Goal: Task Accomplishment & Management: Use online tool/utility

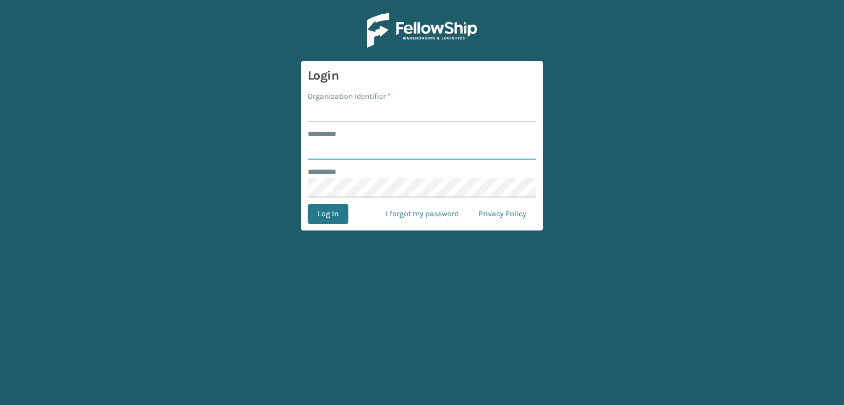
type input "***"
click at [478, 115] on input "Organization Identifier *" at bounding box center [422, 112] width 229 height 20
type input "sleepgeekz warehouse"
click at [332, 213] on button "Log In" at bounding box center [328, 214] width 41 height 20
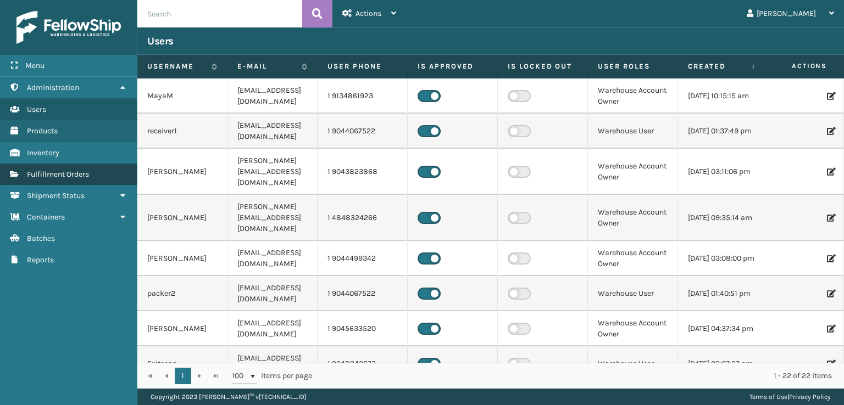
click at [68, 175] on span "Fulfillment Orders" at bounding box center [58, 174] width 62 height 9
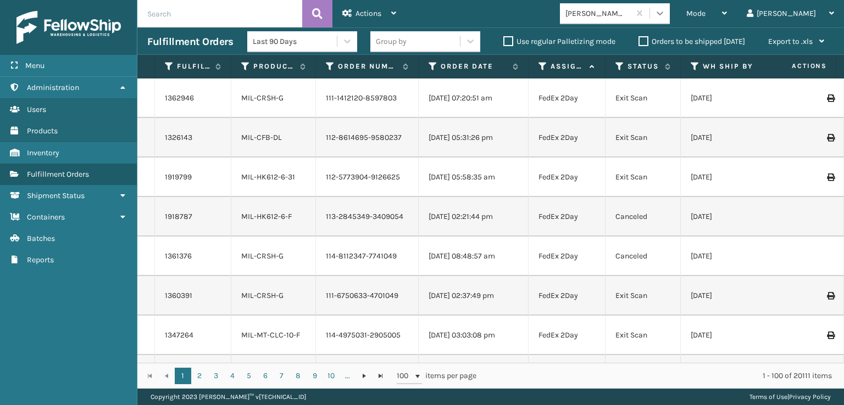
click at [663, 13] on icon at bounding box center [660, 14] width 7 height 4
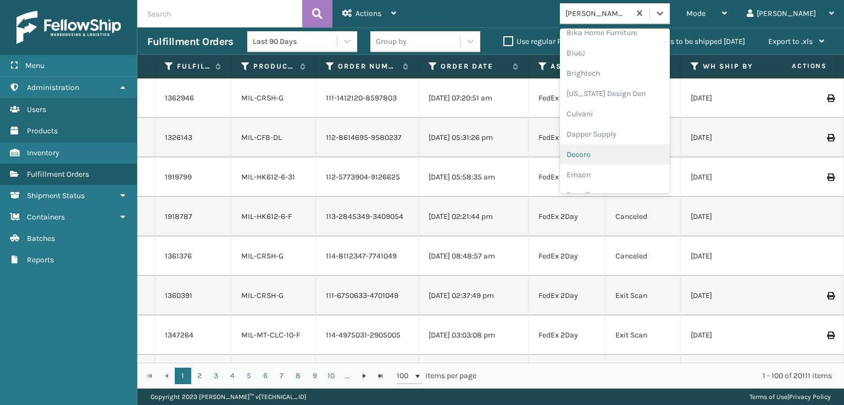
scroll to position [220, 0]
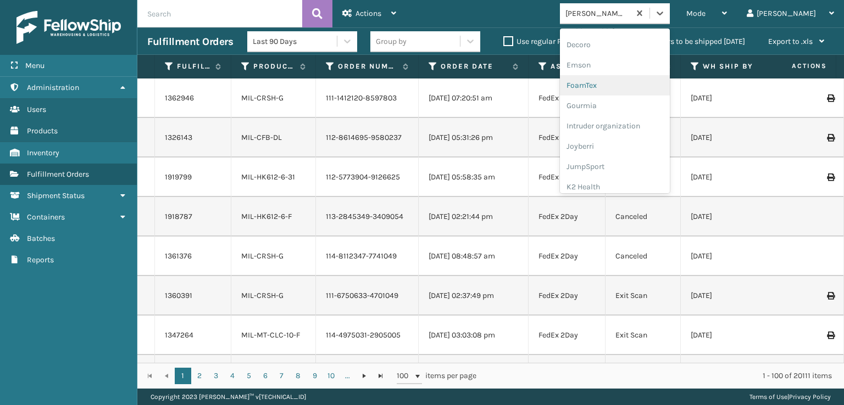
click at [641, 77] on div "FoamTex" at bounding box center [615, 85] width 110 height 20
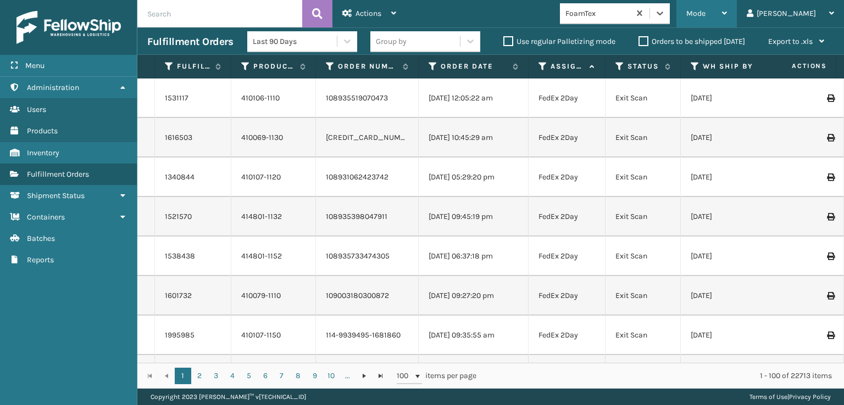
click at [705, 18] on span "Mode" at bounding box center [695, 13] width 19 height 9
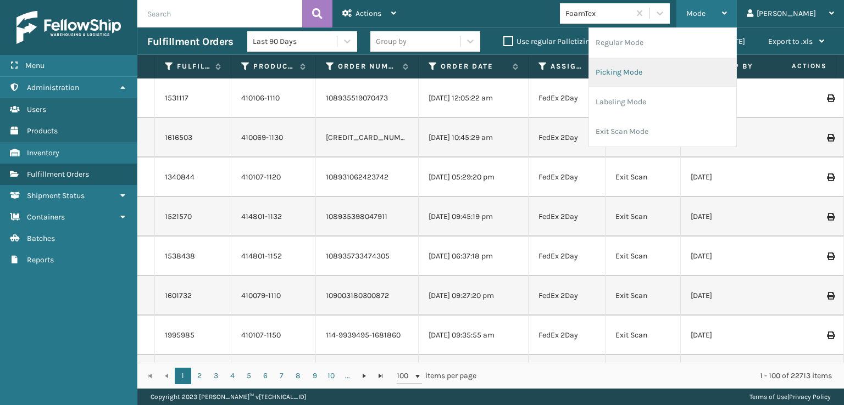
click at [671, 78] on li "Picking Mode" at bounding box center [662, 73] width 147 height 30
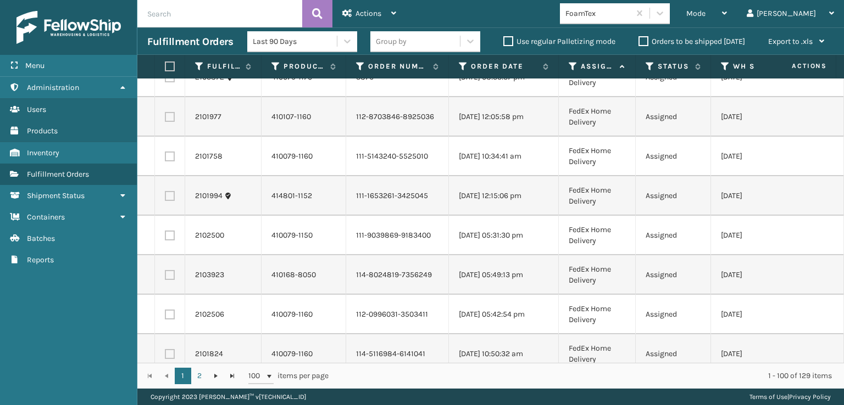
scroll to position [3679, 0]
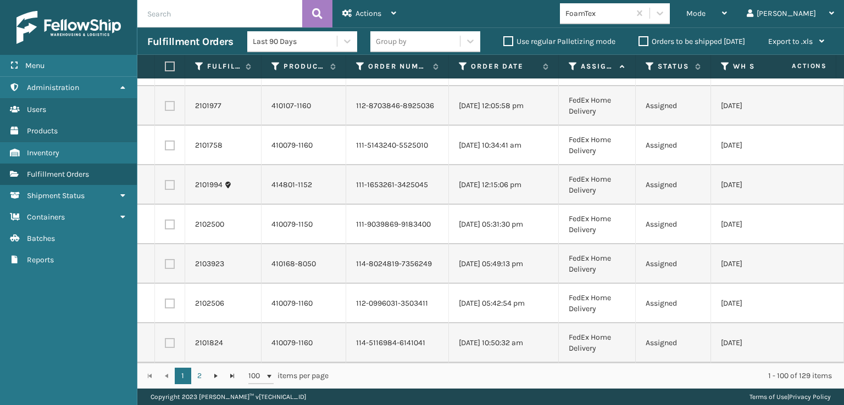
click at [165, 60] on th at bounding box center [170, 67] width 30 height 24
click at [169, 65] on label at bounding box center [168, 67] width 7 height 10
click at [165, 65] on input "checkbox" at bounding box center [165, 66] width 1 height 7
checkbox input "true"
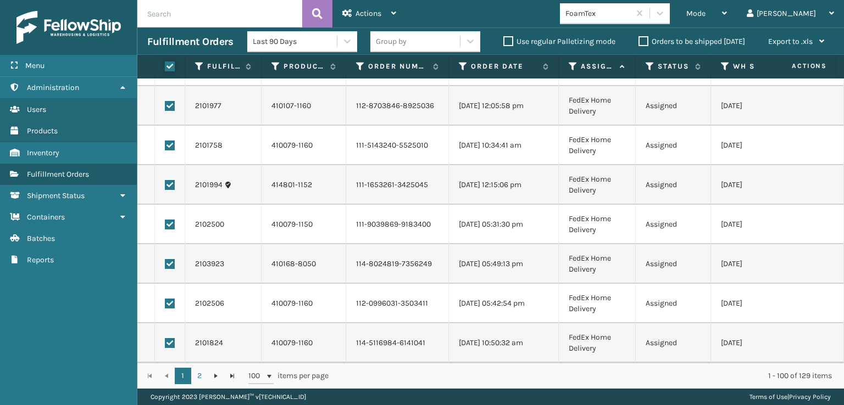
checkbox input "true"
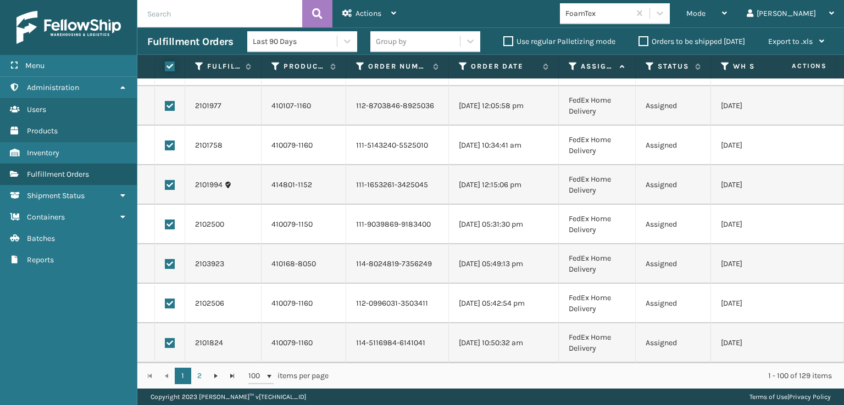
checkbox input "true"
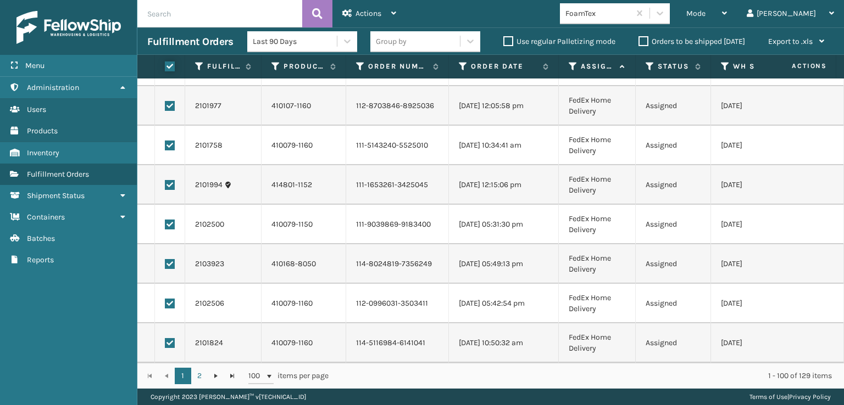
checkbox input "true"
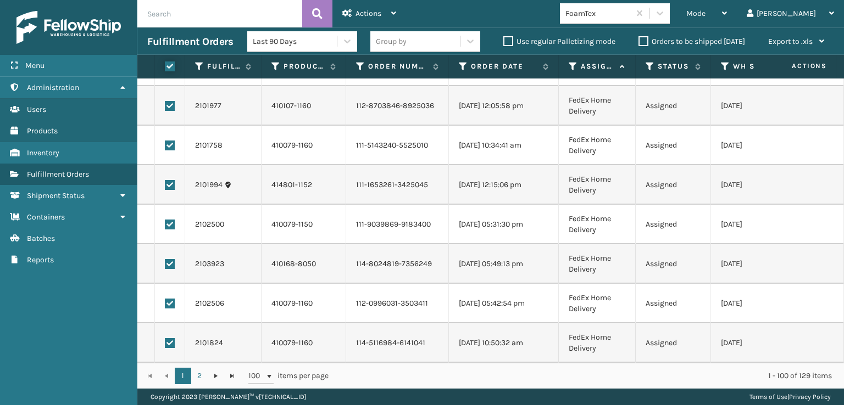
checkbox input "true"
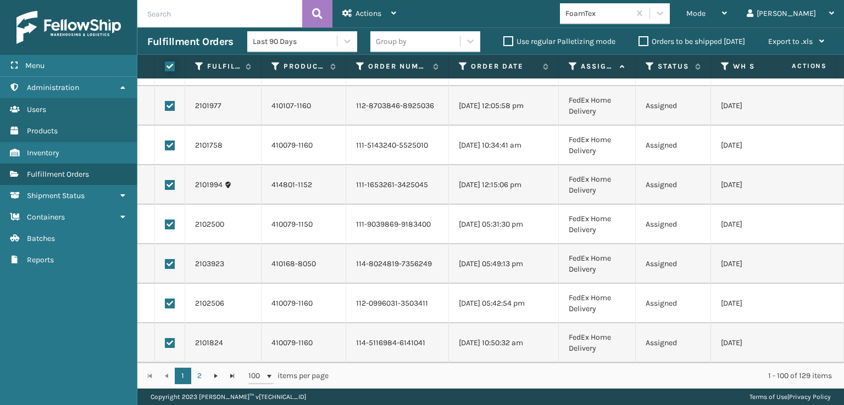
checkbox input "true"
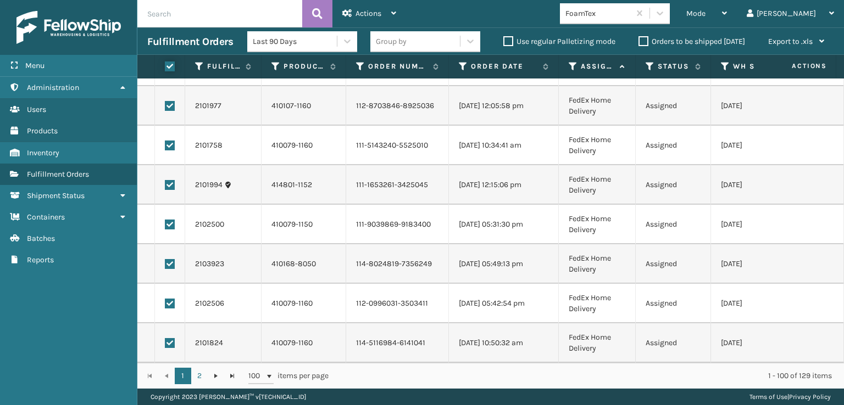
checkbox input "true"
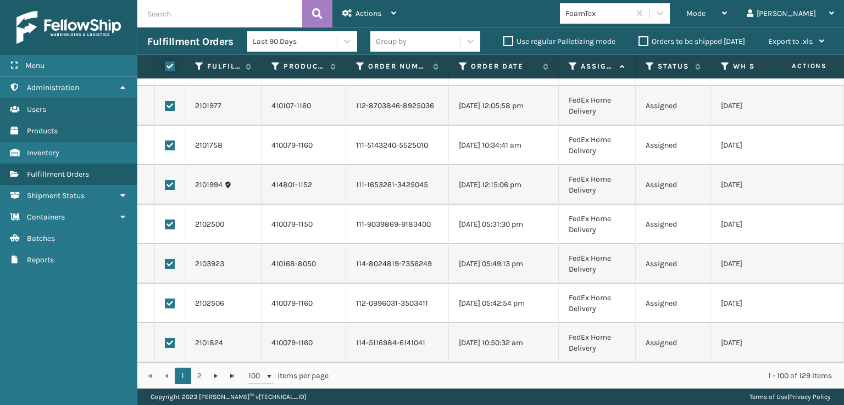
checkbox input "true"
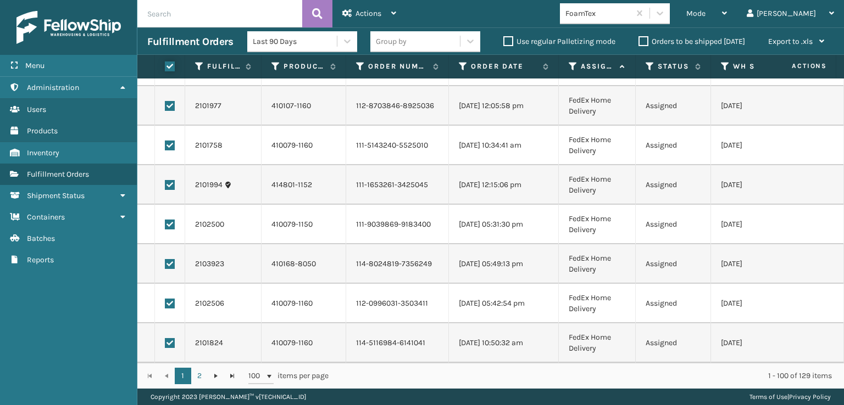
checkbox input "true"
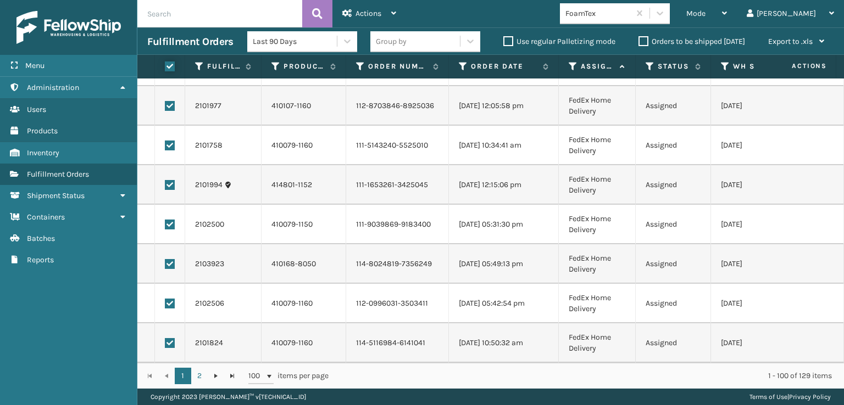
checkbox input "true"
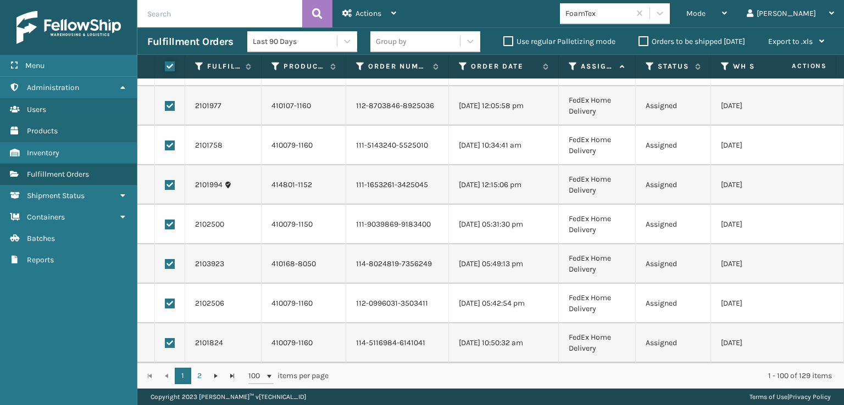
checkbox input "true"
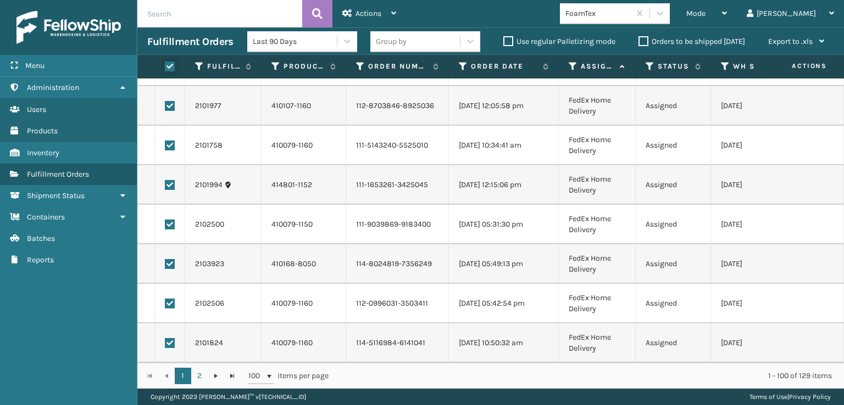
checkbox input "true"
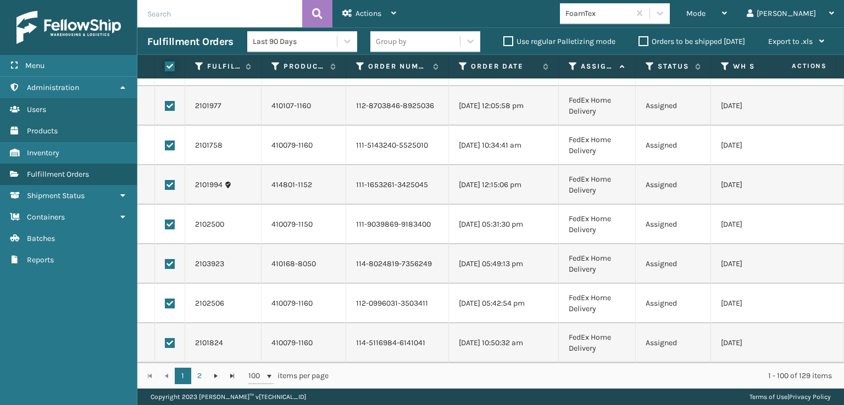
checkbox input "true"
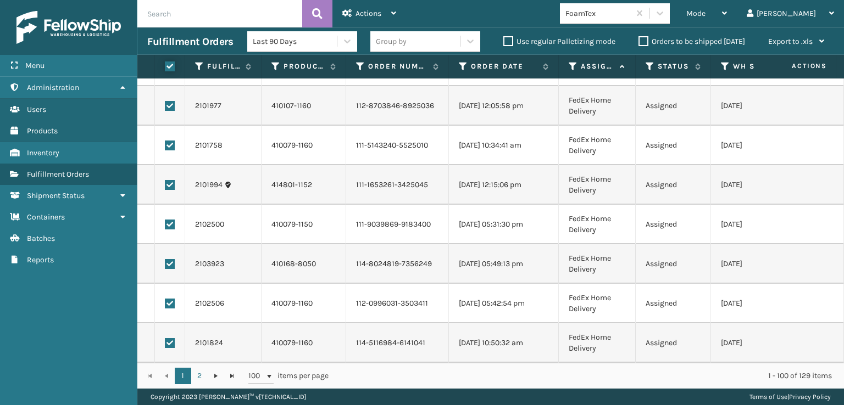
checkbox input "true"
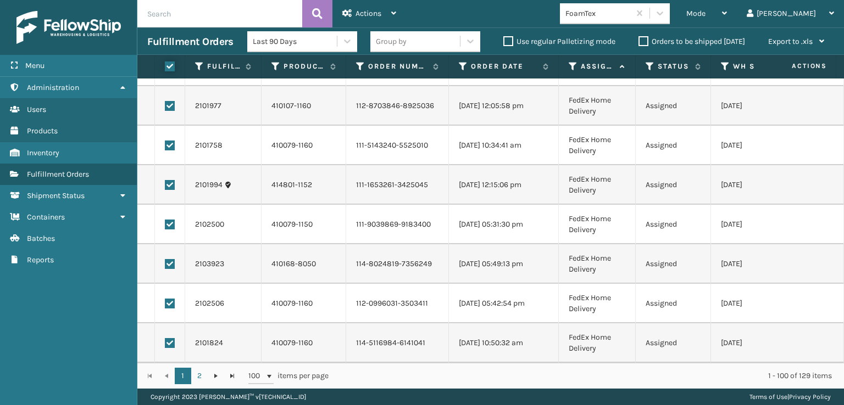
checkbox input "true"
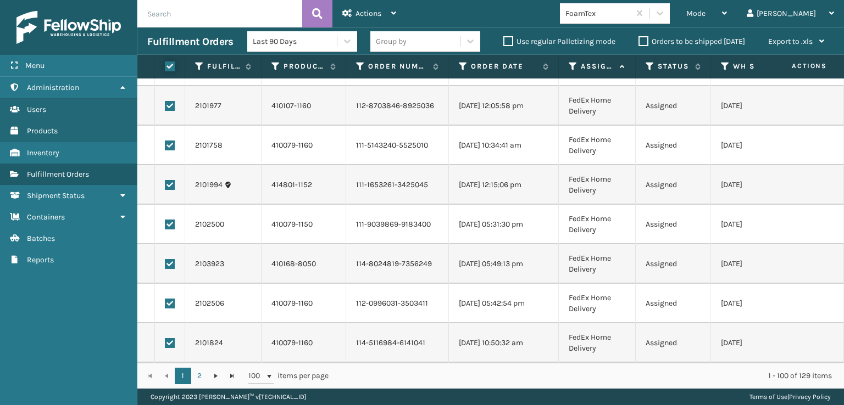
checkbox input "true"
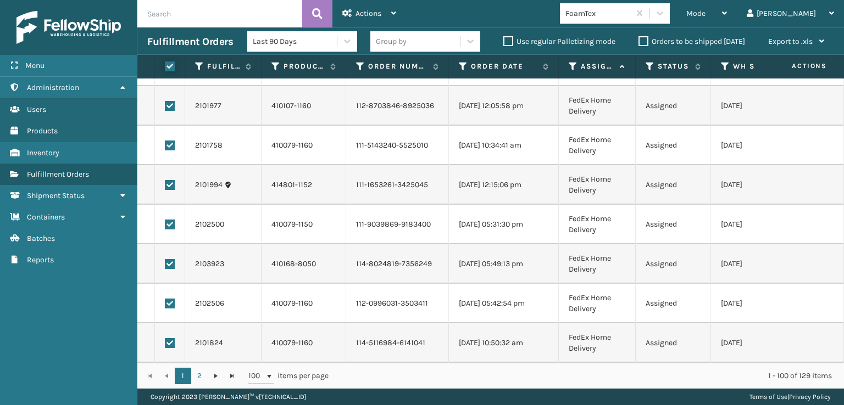
checkbox input "true"
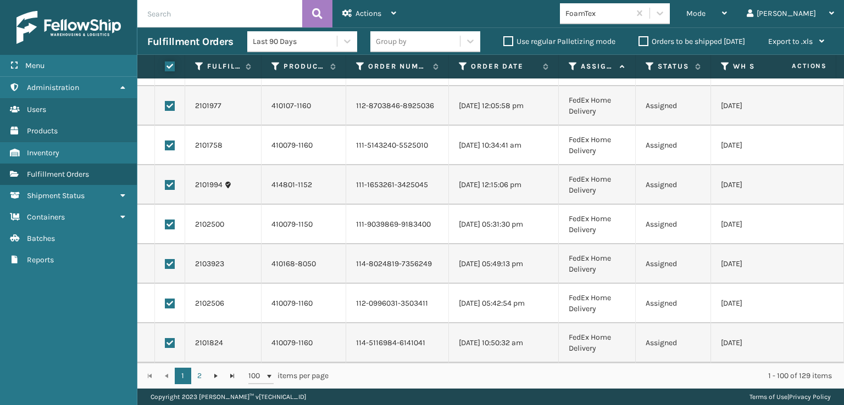
checkbox input "true"
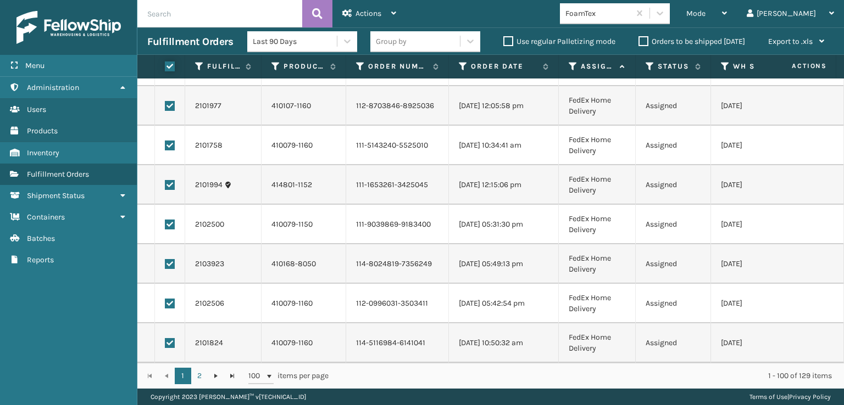
checkbox input "true"
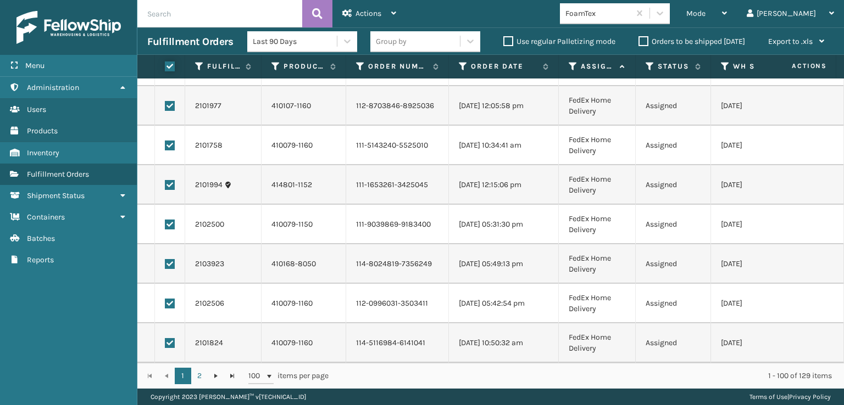
checkbox input "true"
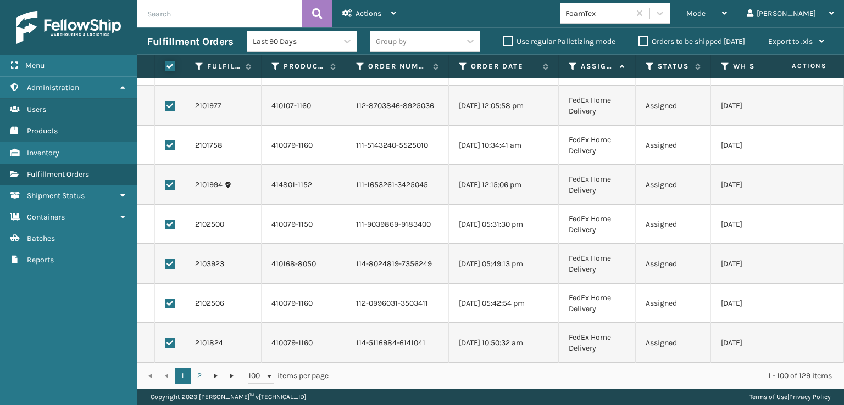
checkbox input "true"
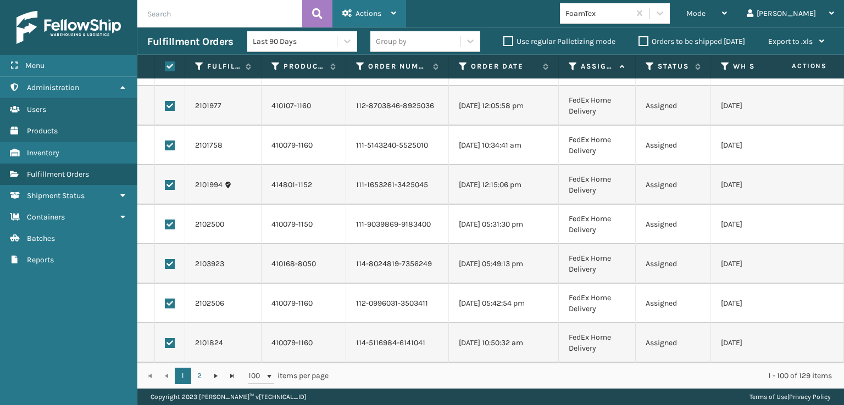
click at [390, 7] on div "Actions" at bounding box center [369, 13] width 54 height 27
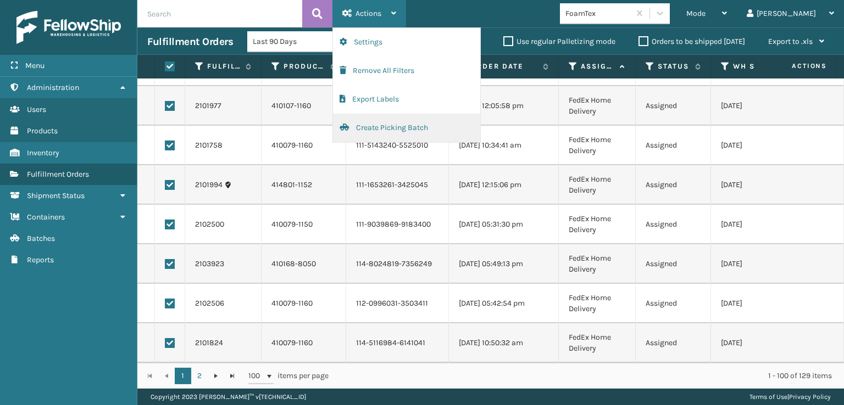
click at [378, 123] on button "Create Picking Batch" at bounding box center [406, 128] width 147 height 29
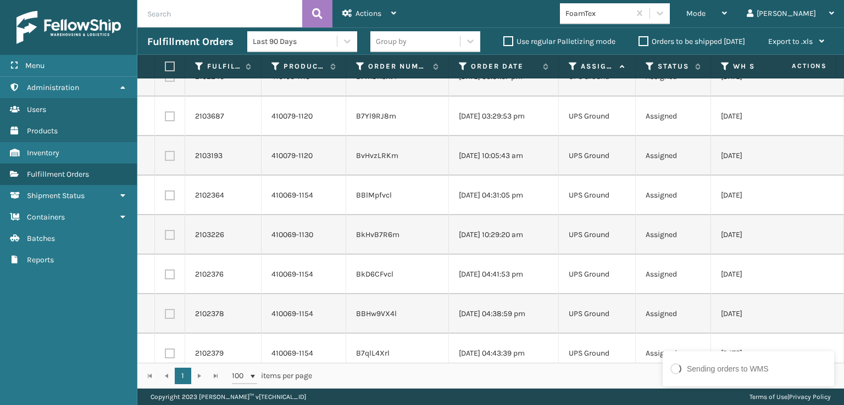
scroll to position [220, 0]
click at [665, 13] on icon at bounding box center [659, 13] width 11 height 11
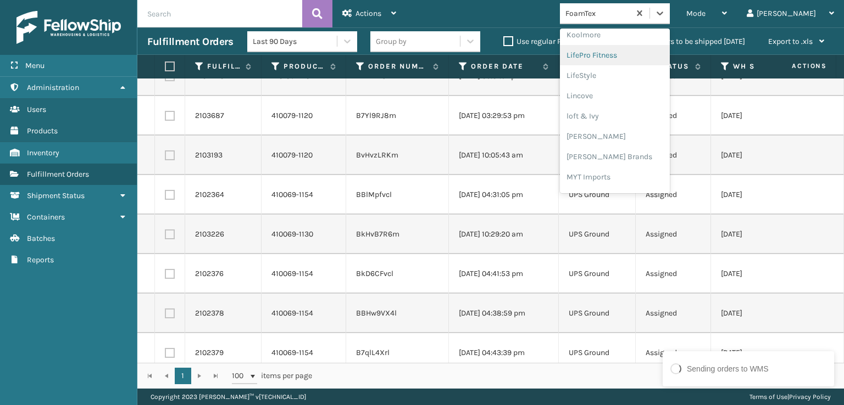
scroll to position [457, 0]
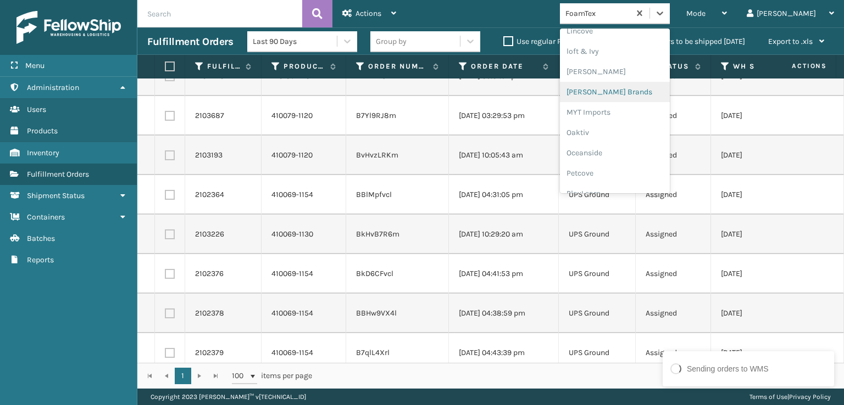
click at [647, 90] on div "[PERSON_NAME] Brands" at bounding box center [615, 92] width 110 height 20
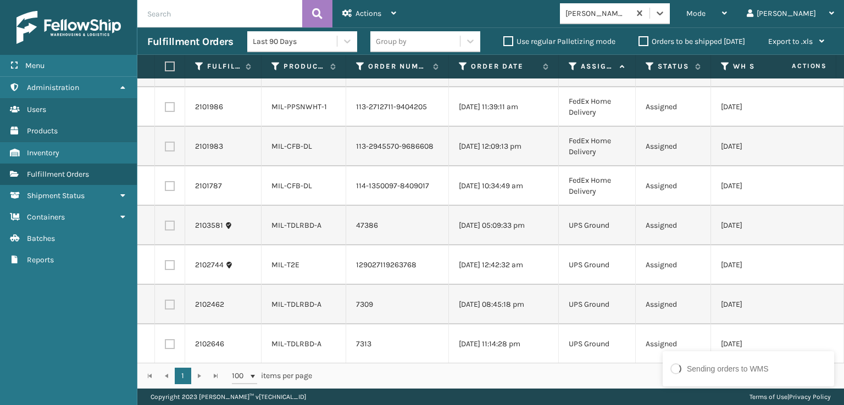
scroll to position [1029, 0]
click at [168, 69] on label at bounding box center [168, 67] width 7 height 10
click at [165, 69] on input "checkbox" at bounding box center [165, 66] width 1 height 7
checkbox input "true"
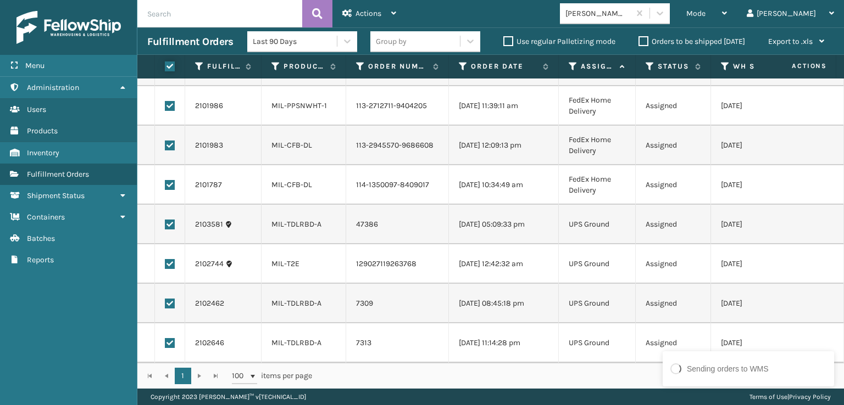
checkbox input "true"
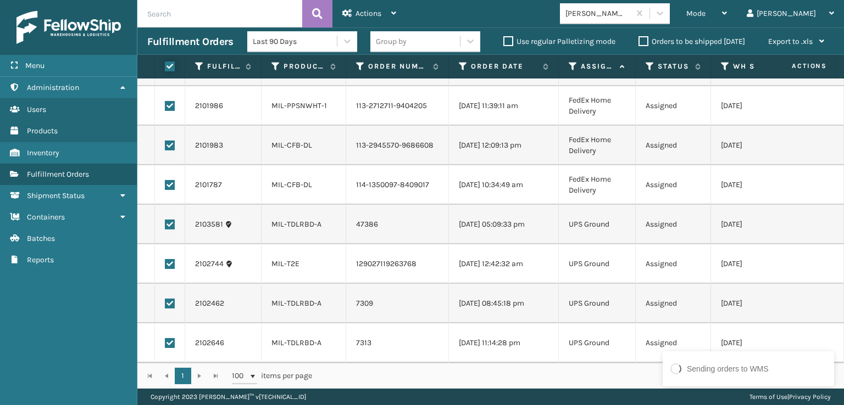
checkbox input "true"
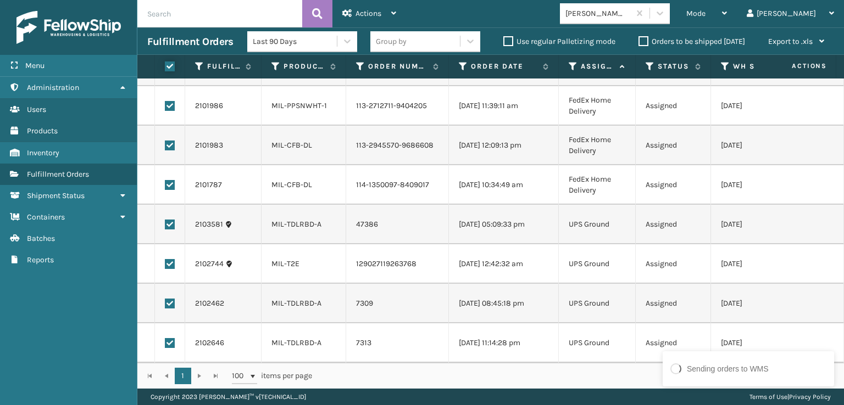
checkbox input "true"
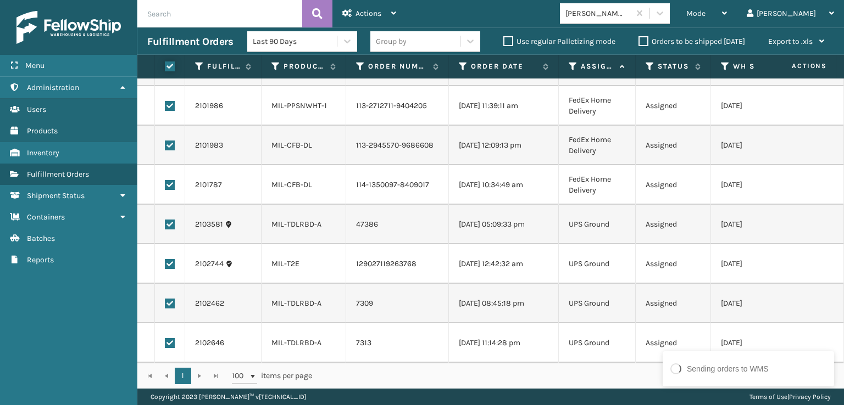
checkbox input "true"
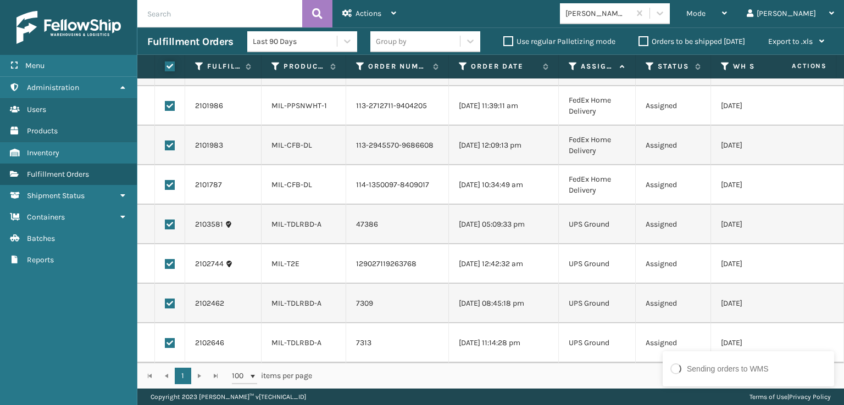
checkbox input "true"
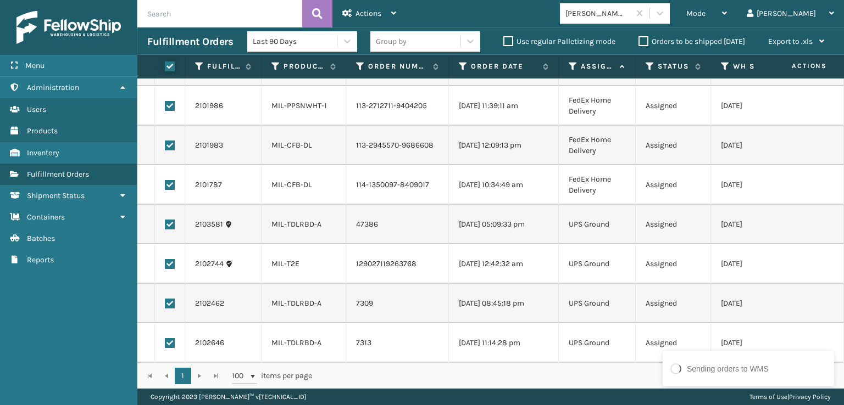
checkbox input "true"
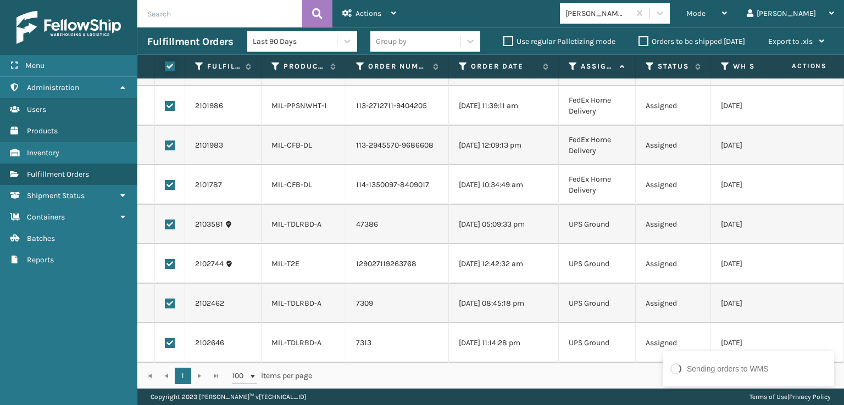
checkbox input "true"
click at [167, 220] on label at bounding box center [170, 225] width 10 height 10
click at [165, 220] on input "checkbox" at bounding box center [165, 223] width 1 height 7
checkbox input "false"
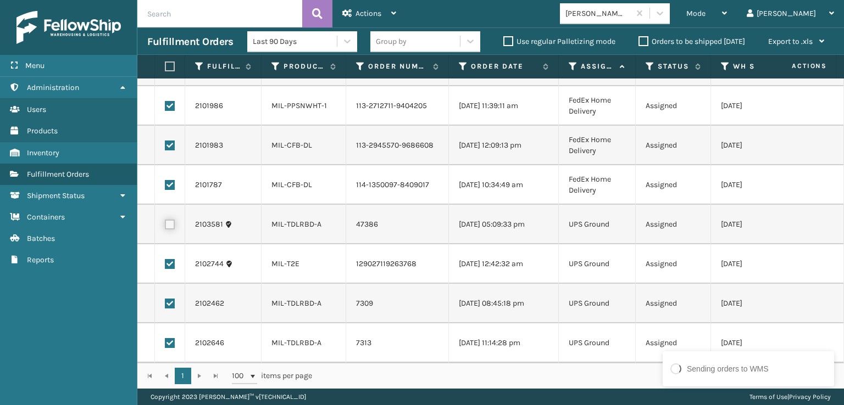
checkbox input "false"
click at [173, 259] on label at bounding box center [170, 264] width 10 height 10
click at [165, 259] on input "checkbox" at bounding box center [165, 262] width 1 height 7
checkbox input "false"
click at [165, 299] on label at bounding box center [170, 304] width 10 height 10
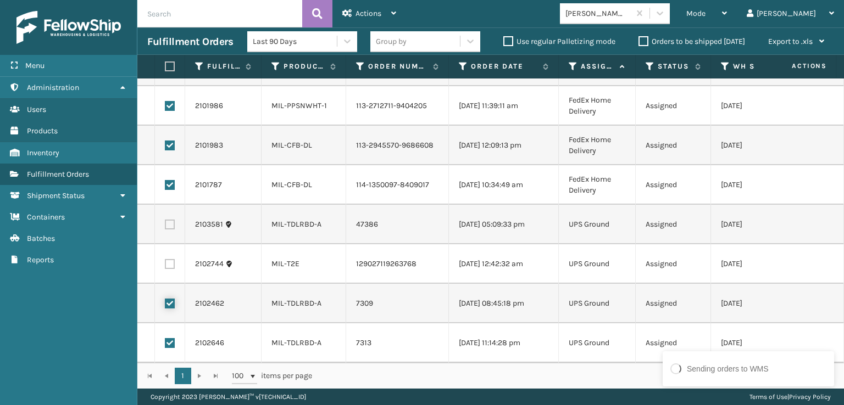
click at [165, 299] on input "checkbox" at bounding box center [165, 302] width 1 height 7
checkbox input "false"
click at [170, 338] on label at bounding box center [170, 343] width 10 height 10
click at [165, 338] on input "checkbox" at bounding box center [165, 341] width 1 height 7
checkbox input "false"
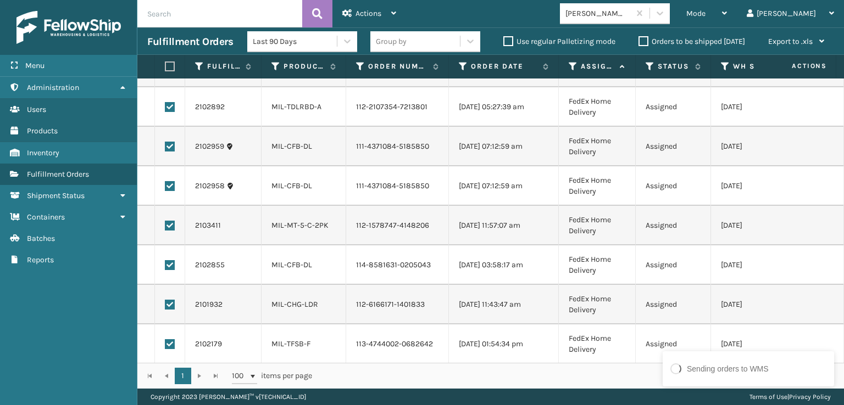
scroll to position [0, 0]
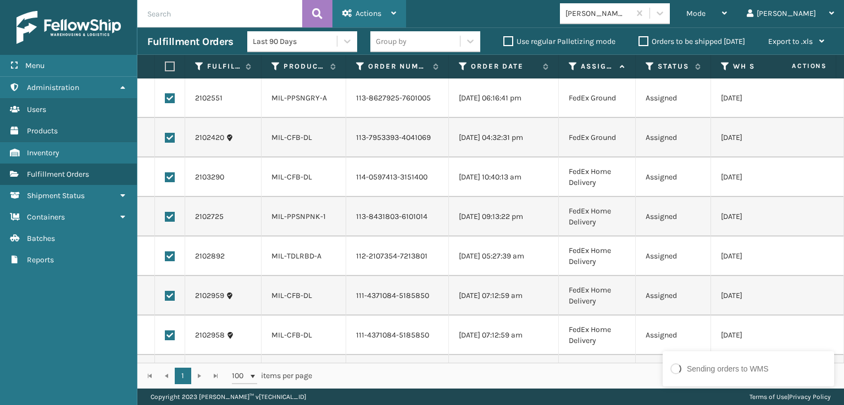
click at [379, 7] on div "Actions" at bounding box center [369, 13] width 54 height 27
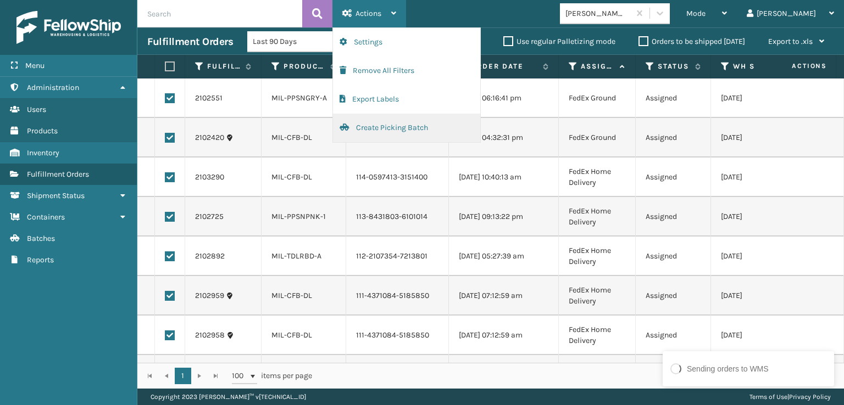
click at [403, 127] on button "Create Picking Batch" at bounding box center [406, 128] width 147 height 29
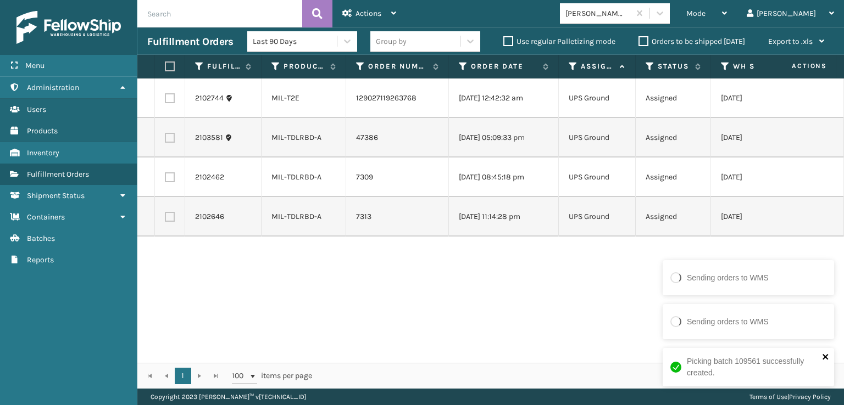
click at [822, 355] on icon "close" at bounding box center [826, 357] width 8 height 9
click at [670, 19] on div at bounding box center [660, 13] width 20 height 20
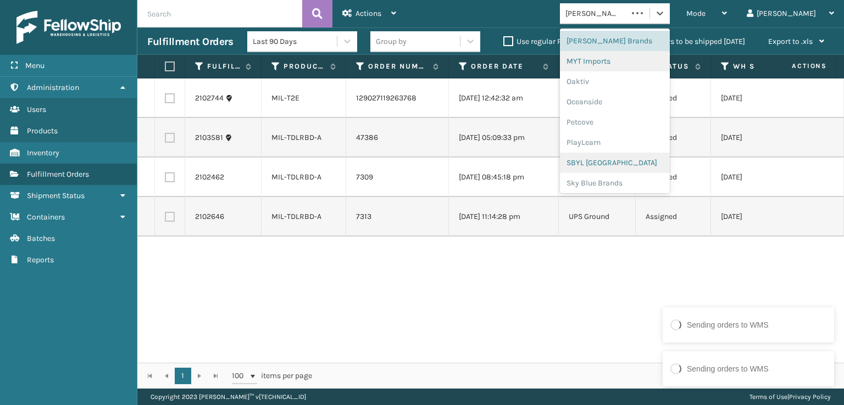
scroll to position [551, 0]
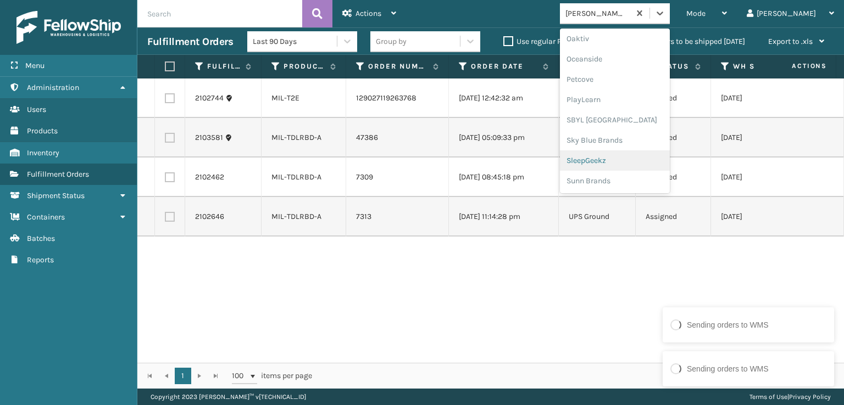
click at [651, 160] on div "SleepGeekz" at bounding box center [615, 161] width 110 height 20
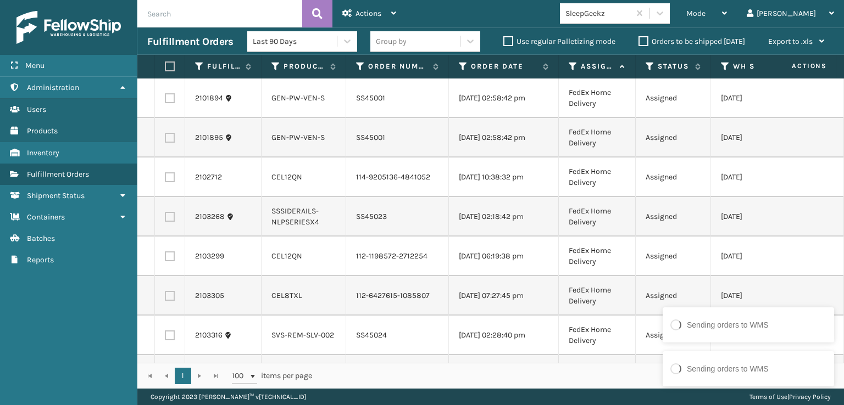
click at [170, 182] on label at bounding box center [170, 178] width 10 height 10
click at [165, 180] on input "checkbox" at bounding box center [165, 176] width 1 height 7
checkbox input "true"
click at [169, 262] on label at bounding box center [170, 257] width 10 height 10
click at [165, 259] on input "checkbox" at bounding box center [165, 255] width 1 height 7
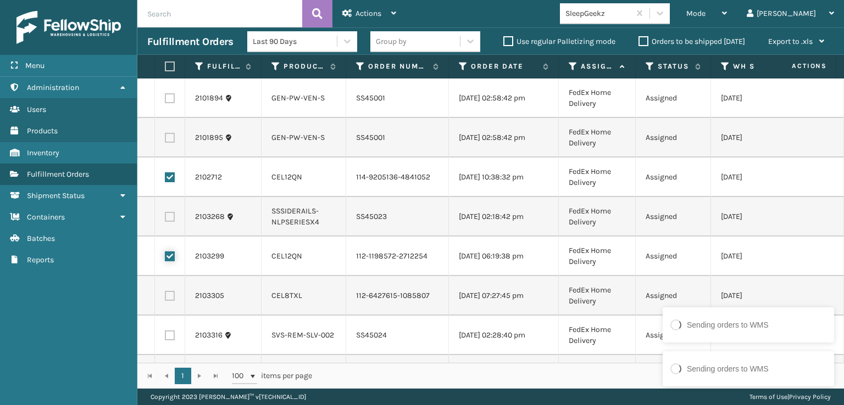
checkbox input "true"
click at [169, 301] on label at bounding box center [170, 296] width 10 height 10
click at [165, 298] on input "checkbox" at bounding box center [165, 294] width 1 height 7
checkbox input "true"
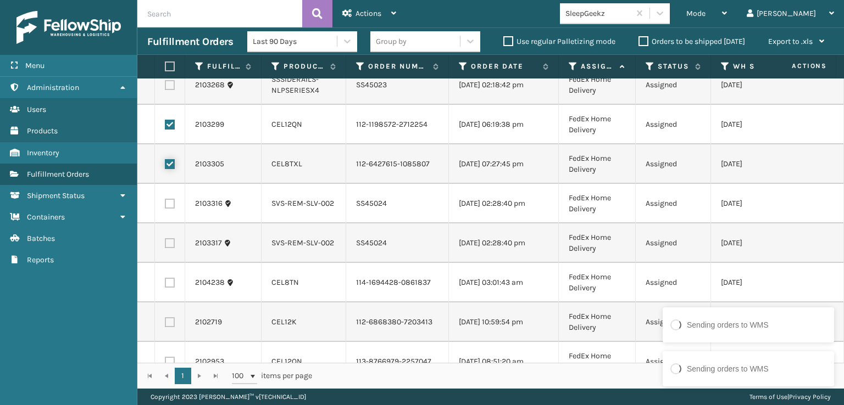
scroll to position [165, 0]
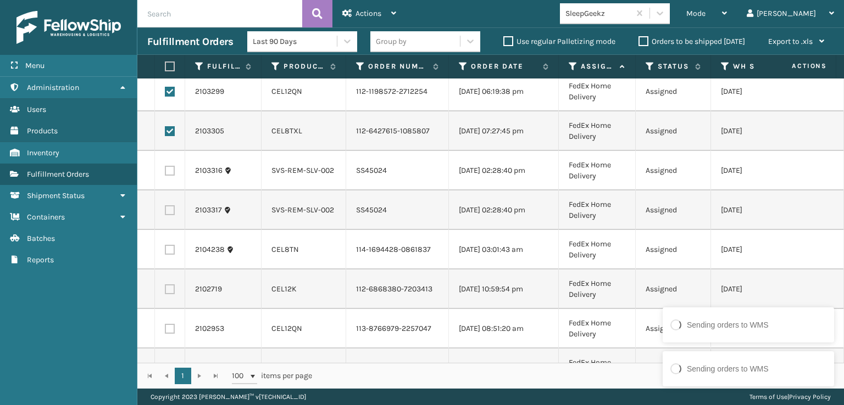
click at [170, 255] on label at bounding box center [170, 250] width 10 height 10
click at [165, 252] on input "checkbox" at bounding box center [165, 248] width 1 height 7
checkbox input "true"
click at [165, 309] on td at bounding box center [170, 290] width 30 height 40
click at [168, 294] on label at bounding box center [170, 290] width 10 height 10
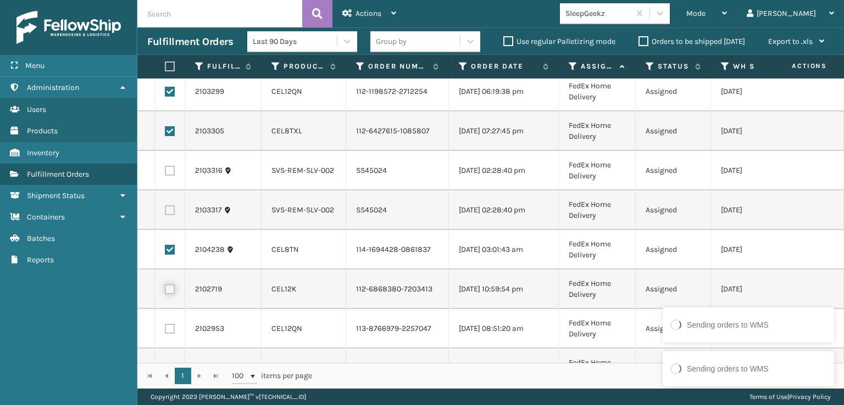
click at [165, 292] on input "checkbox" at bounding box center [165, 288] width 1 height 7
checkbox input "true"
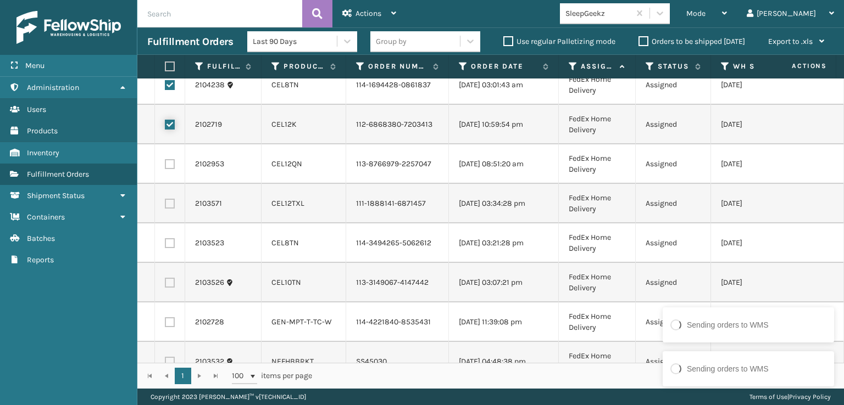
scroll to position [385, 0]
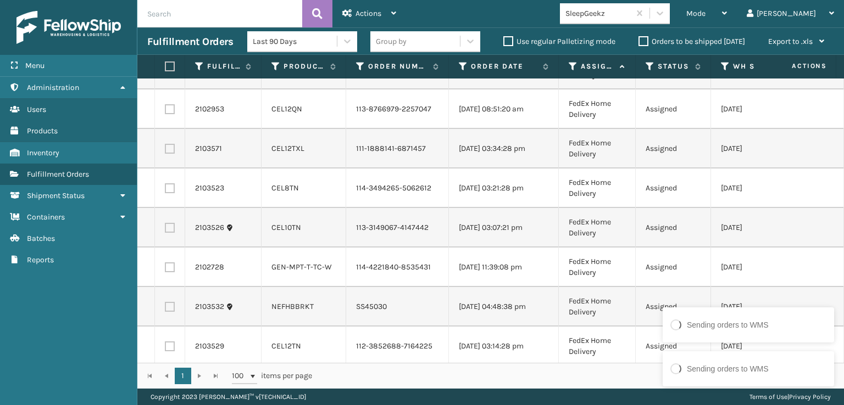
click at [172, 114] on label at bounding box center [170, 109] width 10 height 10
click at [165, 112] on input "checkbox" at bounding box center [165, 107] width 1 height 7
checkbox input "true"
click at [167, 169] on td at bounding box center [170, 149] width 30 height 40
click at [167, 154] on label at bounding box center [170, 149] width 10 height 10
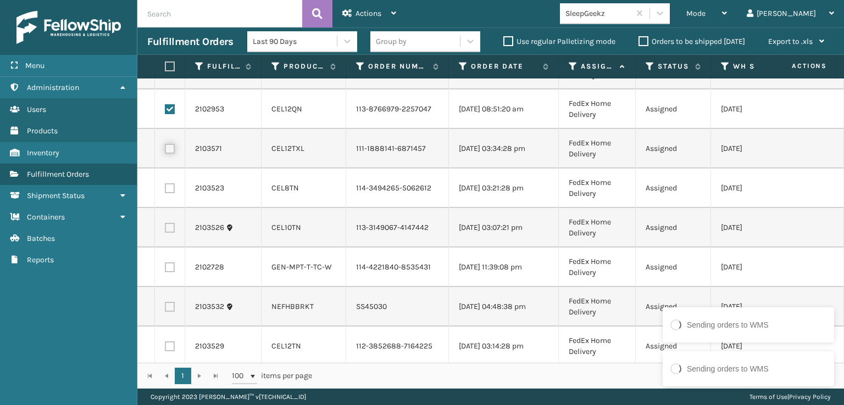
click at [165, 151] on input "checkbox" at bounding box center [165, 147] width 1 height 7
checkbox input "true"
click at [167, 193] on label at bounding box center [170, 189] width 10 height 10
click at [165, 191] on input "checkbox" at bounding box center [165, 187] width 1 height 7
checkbox input "true"
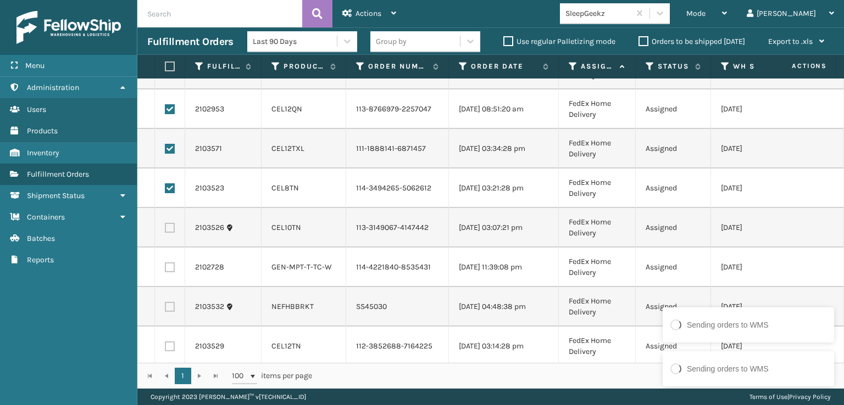
click at [167, 233] on label at bounding box center [170, 228] width 10 height 10
click at [165, 230] on input "checkbox" at bounding box center [165, 226] width 1 height 7
checkbox input "true"
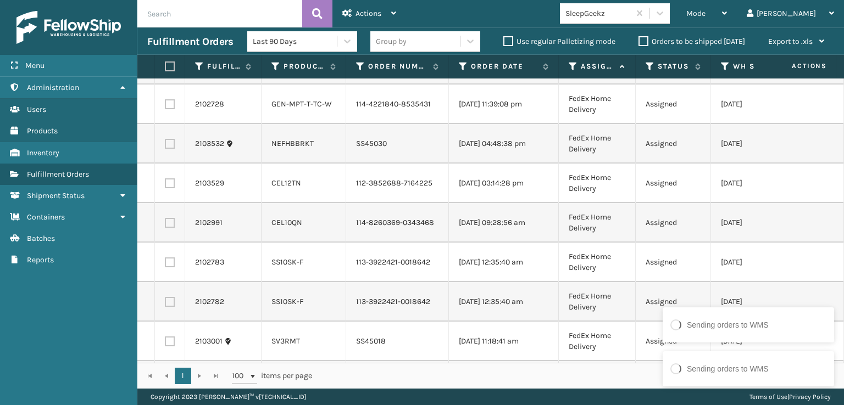
scroll to position [549, 0]
click at [166, 187] on label at bounding box center [170, 182] width 10 height 10
click at [165, 184] on input "checkbox" at bounding box center [165, 180] width 1 height 7
checkbox input "true"
click at [169, 226] on label at bounding box center [170, 221] width 10 height 10
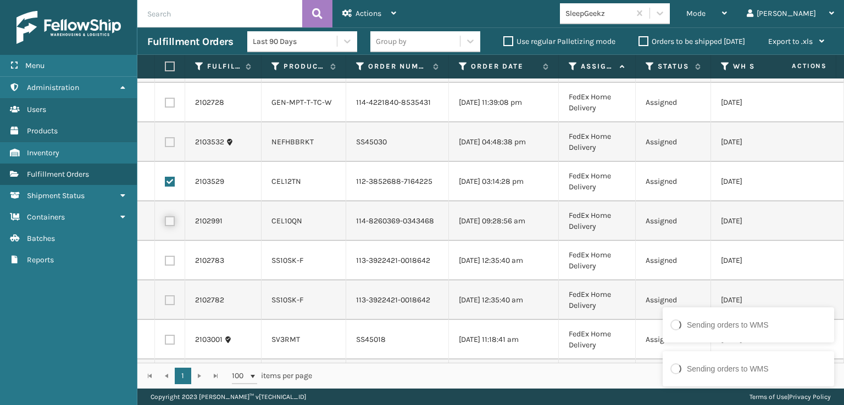
click at [165, 224] on input "checkbox" at bounding box center [165, 219] width 1 height 7
checkbox input "true"
click at [173, 266] on label at bounding box center [170, 261] width 10 height 10
click at [165, 263] on input "checkbox" at bounding box center [165, 259] width 1 height 7
checkbox input "true"
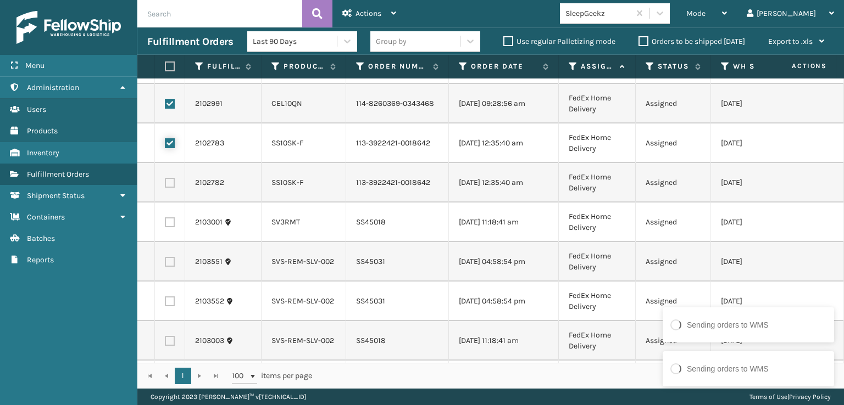
scroll to position [714, 0]
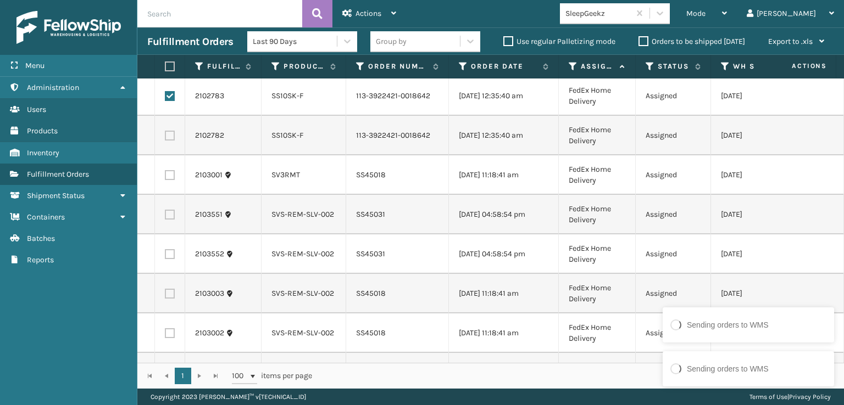
click at [169, 141] on label at bounding box center [170, 136] width 10 height 10
click at [165, 138] on input "checkbox" at bounding box center [165, 134] width 1 height 7
checkbox input "true"
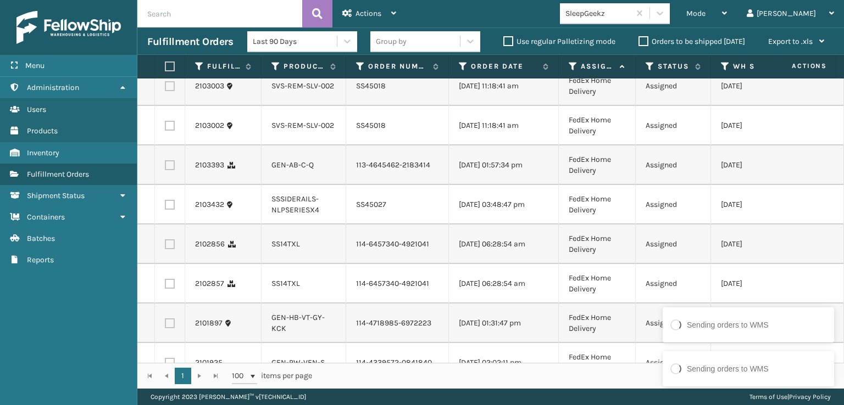
scroll to position [934, 0]
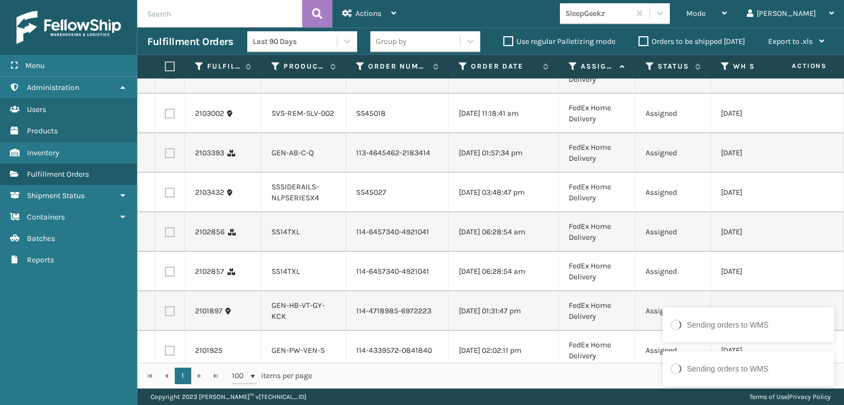
click at [169, 158] on label at bounding box center [170, 153] width 10 height 10
click at [165, 155] on input "checkbox" at bounding box center [165, 151] width 1 height 7
checkbox input "true"
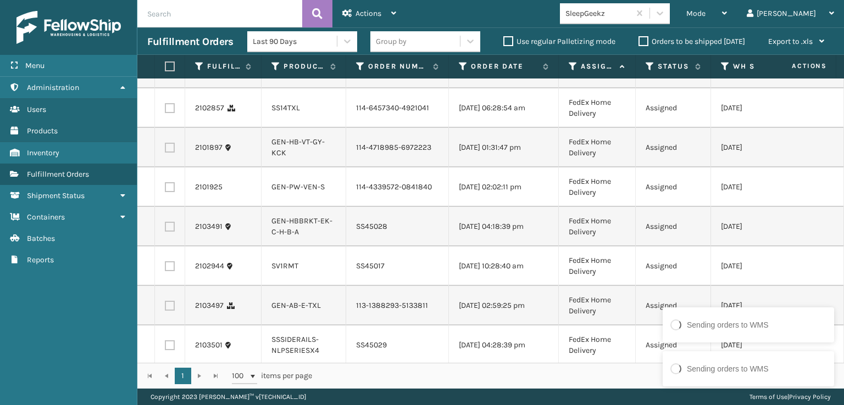
scroll to position [1099, 0]
click at [171, 73] on label at bounding box center [170, 68] width 10 height 10
click at [165, 70] on input "checkbox" at bounding box center [165, 66] width 1 height 7
checkbox input "true"
click at [170, 112] on label at bounding box center [170, 107] width 10 height 10
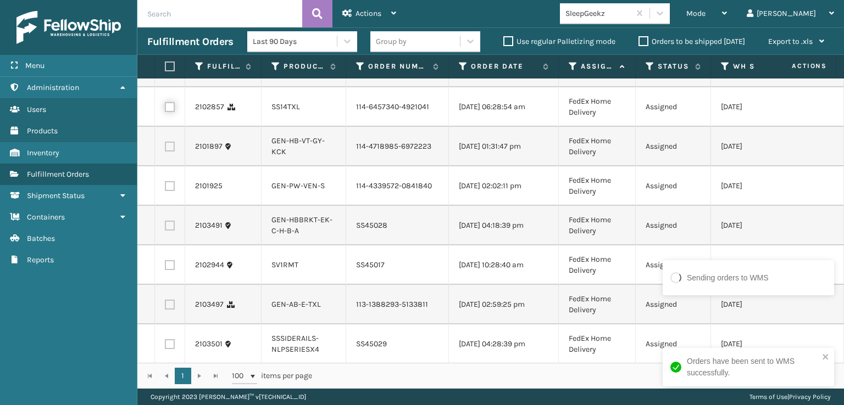
click at [165, 109] on input "checkbox" at bounding box center [165, 105] width 1 height 7
checkbox input "true"
click at [169, 152] on label at bounding box center [170, 147] width 10 height 10
click at [165, 149] on input "checkbox" at bounding box center [165, 145] width 1 height 7
checkbox input "true"
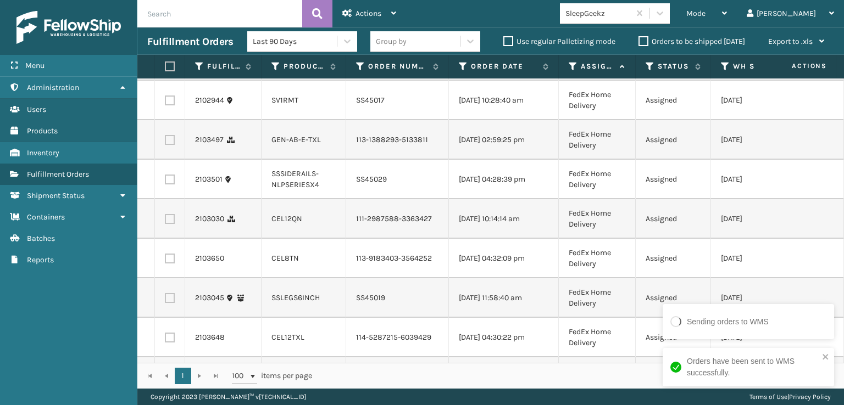
scroll to position [1319, 0]
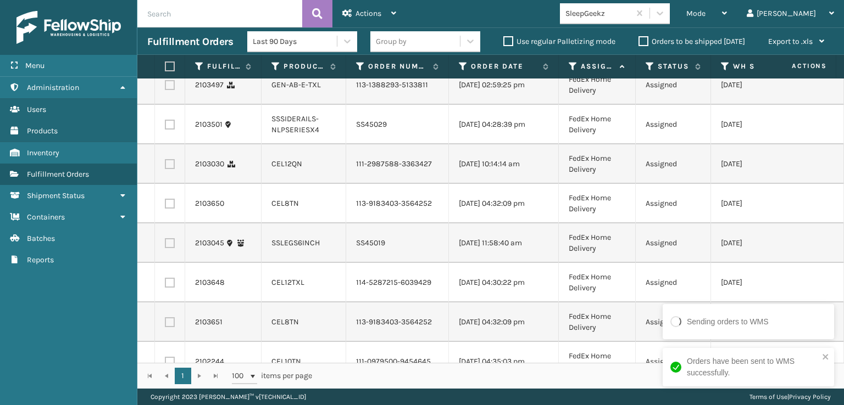
click at [175, 105] on td at bounding box center [170, 85] width 30 height 40
click at [171, 90] on label at bounding box center [170, 85] width 10 height 10
click at [165, 87] on input "checkbox" at bounding box center [165, 83] width 1 height 7
checkbox input "true"
click at [171, 169] on label at bounding box center [170, 164] width 10 height 10
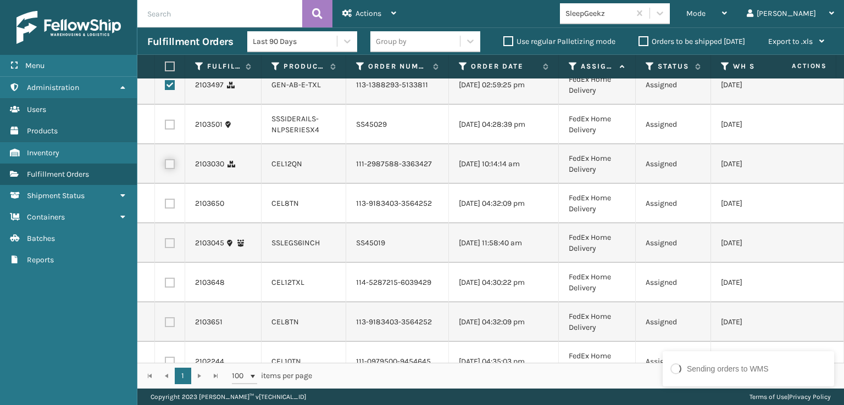
click at [165, 166] on input "checkbox" at bounding box center [165, 162] width 1 height 7
checkbox input "true"
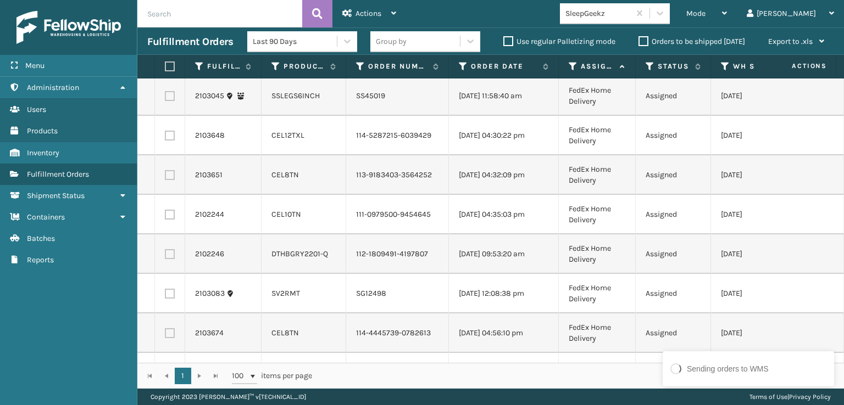
scroll to position [1483, 0]
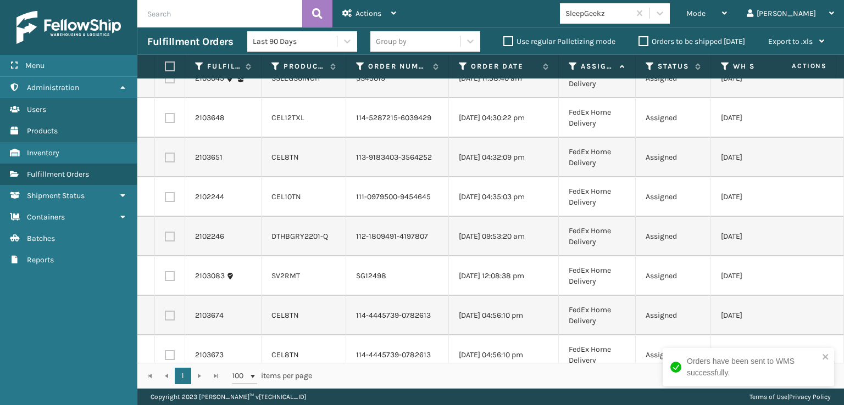
click at [167, 44] on label at bounding box center [170, 39] width 10 height 10
click at [165, 41] on input "checkbox" at bounding box center [165, 37] width 1 height 7
checkbox input "true"
click at [167, 123] on label at bounding box center [170, 118] width 10 height 10
click at [165, 120] on input "checkbox" at bounding box center [165, 116] width 1 height 7
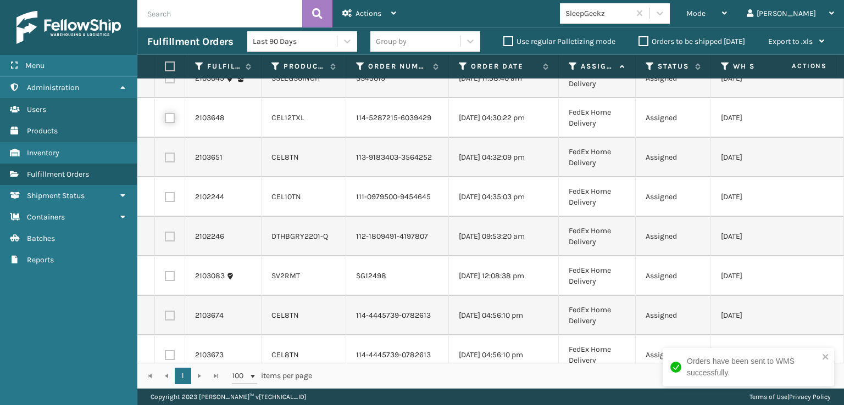
checkbox input "true"
click at [169, 163] on label at bounding box center [170, 158] width 10 height 10
click at [165, 160] on input "checkbox" at bounding box center [165, 156] width 1 height 7
checkbox input "true"
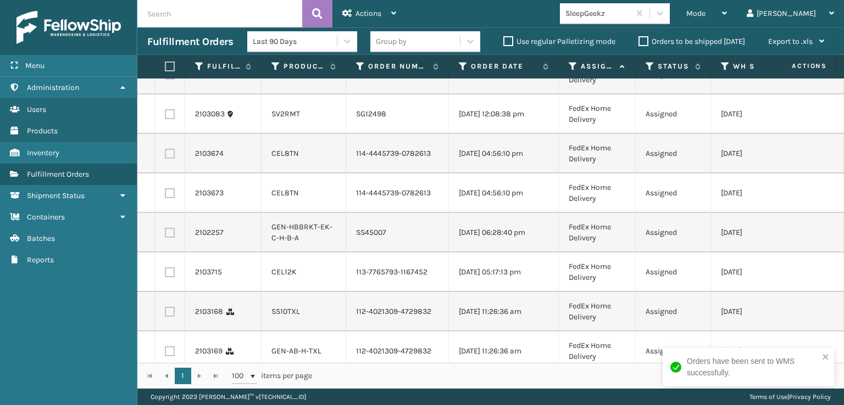
scroll to position [1648, 0]
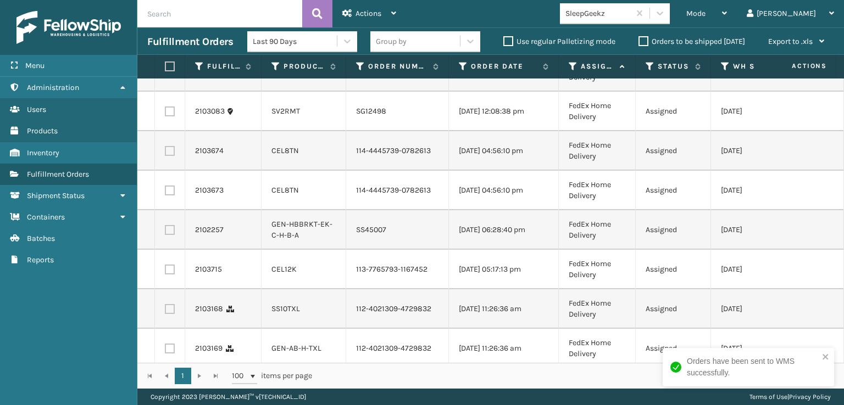
click at [167, 37] on label at bounding box center [170, 32] width 10 height 10
click at [165, 35] on input "checkbox" at bounding box center [165, 30] width 1 height 7
checkbox input "true"
click at [165, 77] on label at bounding box center [170, 72] width 10 height 10
click at [165, 74] on input "checkbox" at bounding box center [165, 70] width 1 height 7
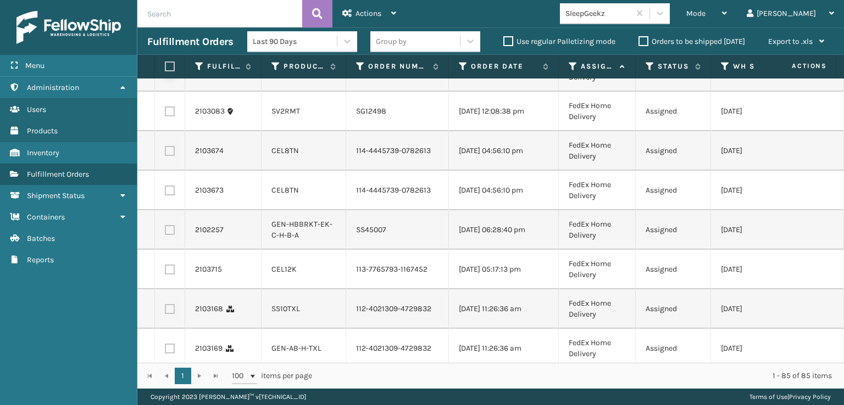
checkbox input "true"
click at [167, 156] on label at bounding box center [170, 151] width 10 height 10
click at [165, 153] on input "checkbox" at bounding box center [165, 149] width 1 height 7
checkbox input "true"
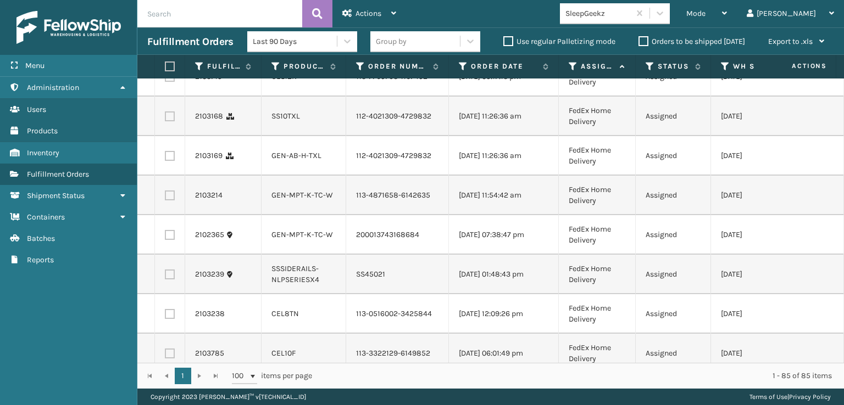
scroll to position [1868, 0]
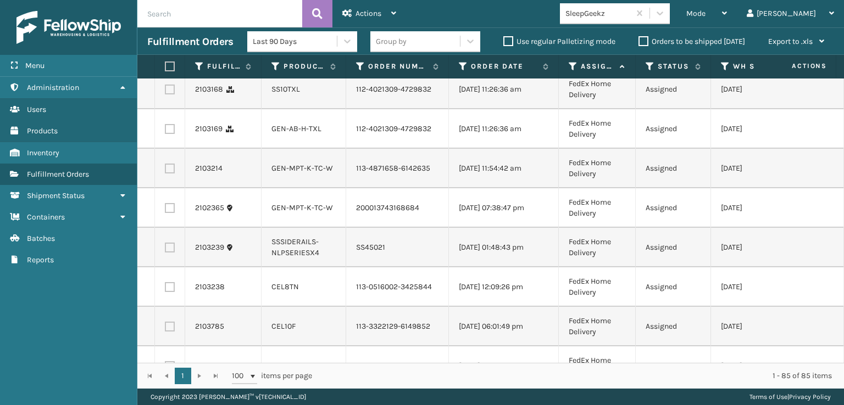
checkbox input "true"
click at [167, 55] on label at bounding box center [170, 50] width 10 height 10
click at [165, 52] on input "checkbox" at bounding box center [165, 48] width 1 height 7
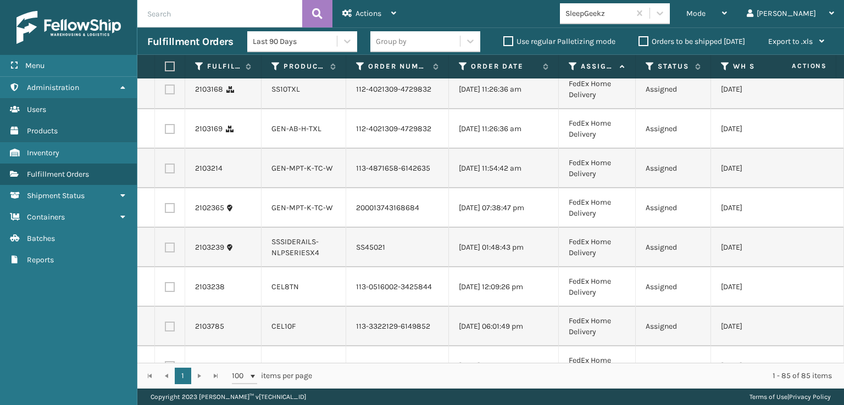
checkbox input "true"
click at [170, 95] on label at bounding box center [170, 90] width 10 height 10
click at [165, 92] on input "checkbox" at bounding box center [165, 88] width 1 height 7
checkbox input "true"
click at [170, 134] on label at bounding box center [170, 129] width 10 height 10
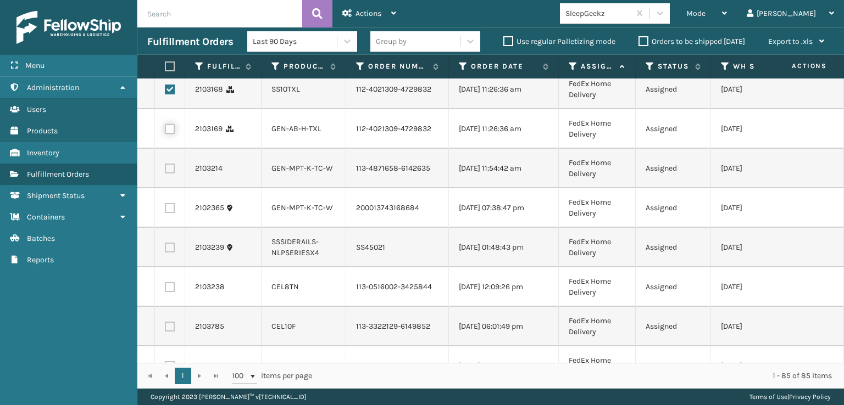
click at [165, 131] on input "checkbox" at bounding box center [165, 127] width 1 height 7
checkbox input "true"
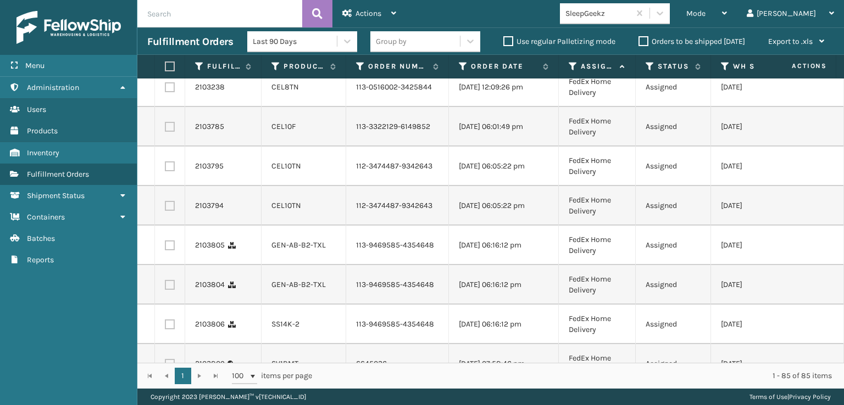
scroll to position [2143, 0]
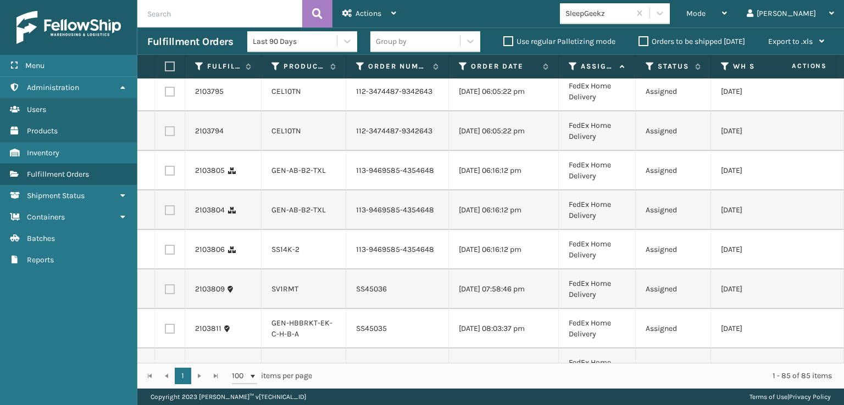
click at [166, 18] on label at bounding box center [170, 13] width 10 height 10
click at [165, 15] on input "checkbox" at bounding box center [165, 11] width 1 height 7
checkbox input "true"
click at [167, 57] on label at bounding box center [170, 52] width 10 height 10
click at [165, 54] on input "checkbox" at bounding box center [165, 50] width 1 height 7
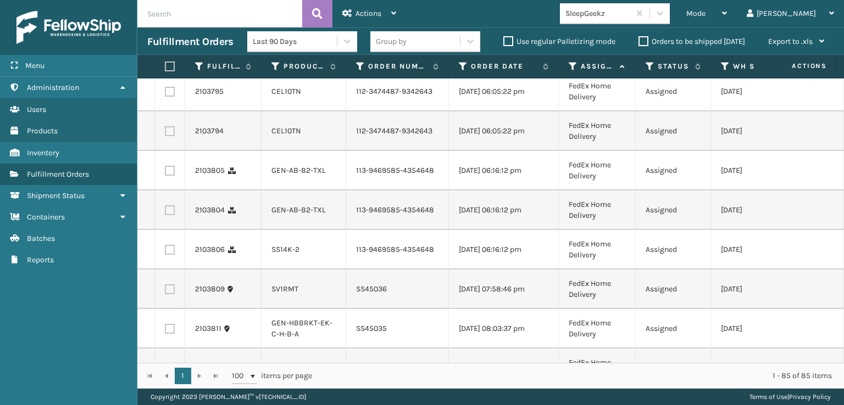
checkbox input "true"
click at [172, 112] on td at bounding box center [170, 92] width 30 height 40
click at [172, 97] on label at bounding box center [170, 92] width 10 height 10
click at [165, 94] on input "checkbox" at bounding box center [165, 90] width 1 height 7
checkbox input "true"
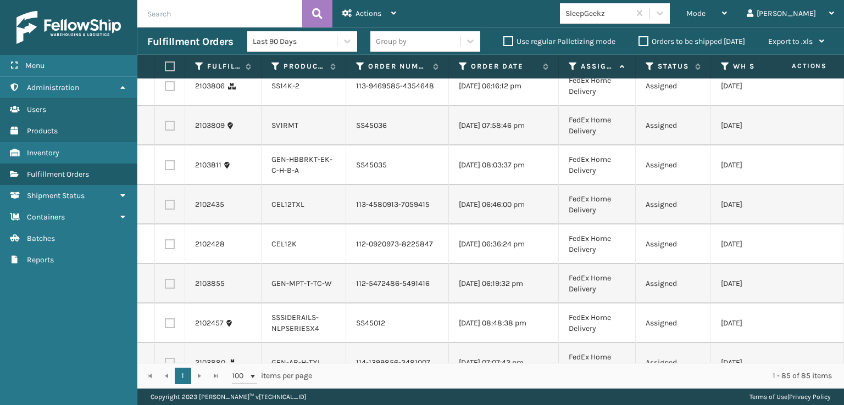
scroll to position [2308, 0]
checkbox input "true"
click at [170, 11] on label at bounding box center [170, 6] width 10 height 10
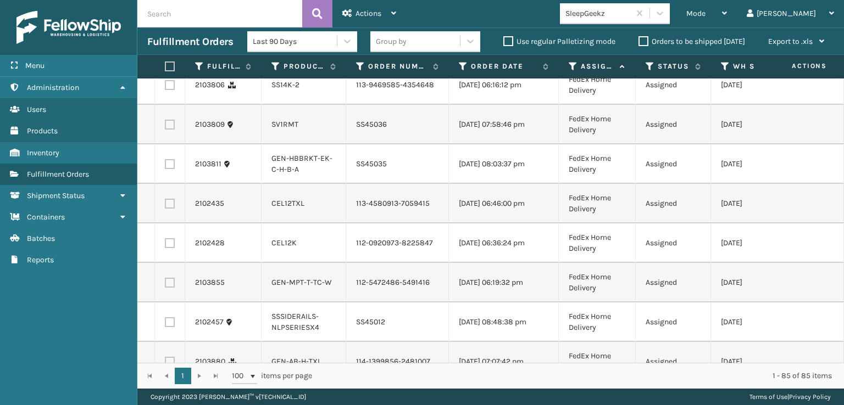
click at [165, 8] on input "checkbox" at bounding box center [165, 4] width 1 height 7
checkbox input "true"
click at [171, 51] on label at bounding box center [170, 46] width 10 height 10
click at [165, 48] on input "checkbox" at bounding box center [165, 44] width 1 height 7
checkbox input "true"
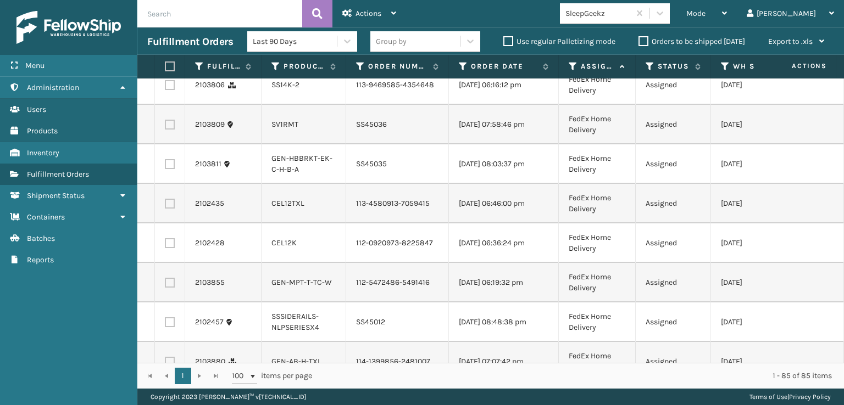
click at [168, 90] on label at bounding box center [170, 85] width 10 height 10
click at [165, 87] on input "checkbox" at bounding box center [165, 83] width 1 height 7
checkbox input "true"
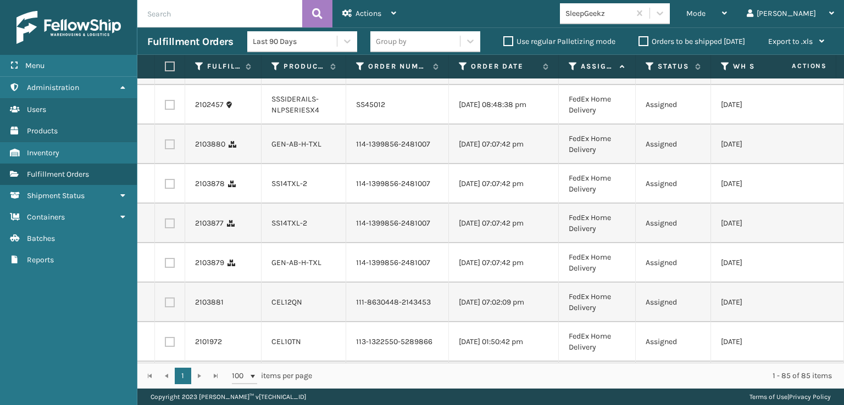
scroll to position [2527, 0]
checkbox input "true"
click at [169, 29] on label at bounding box center [170, 24] width 10 height 10
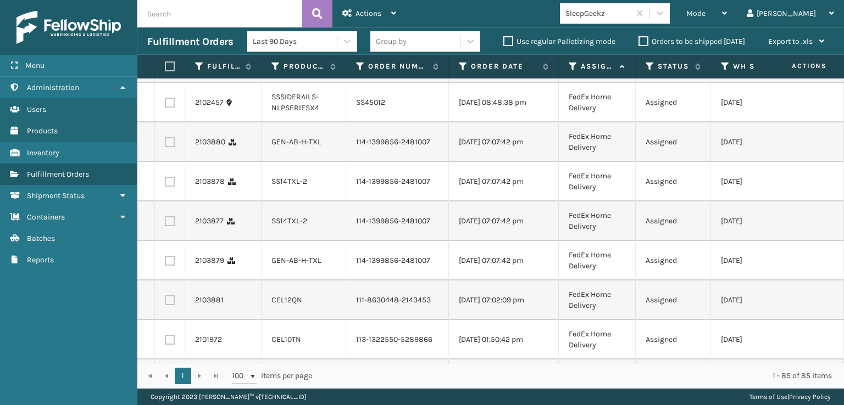
click at [165, 26] on input "checkbox" at bounding box center [165, 22] width 1 height 7
checkbox input "true"
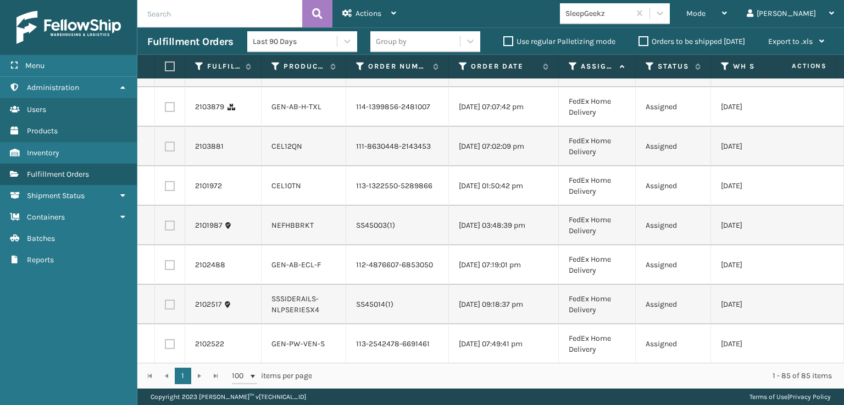
scroll to position [2692, 0]
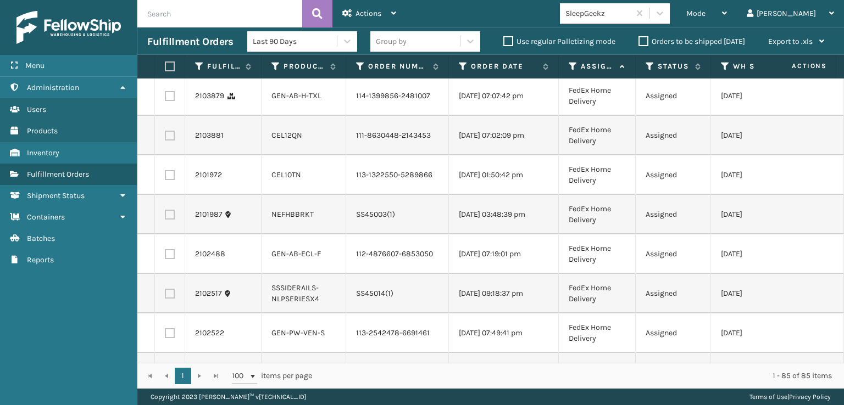
checkbox input "true"
click at [169, 22] on label at bounding box center [170, 17] width 10 height 10
click at [165, 19] on input "checkbox" at bounding box center [165, 15] width 1 height 7
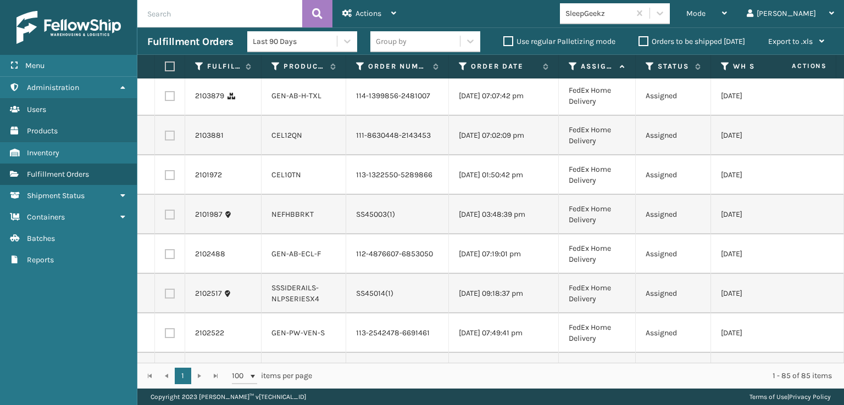
checkbox input "true"
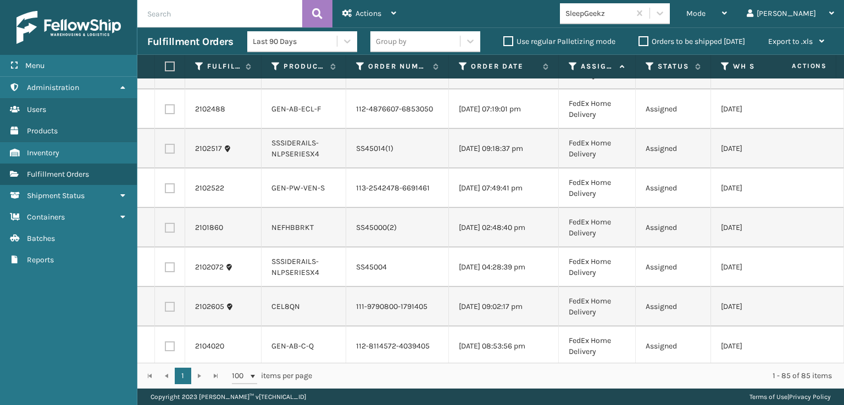
scroll to position [2857, 0]
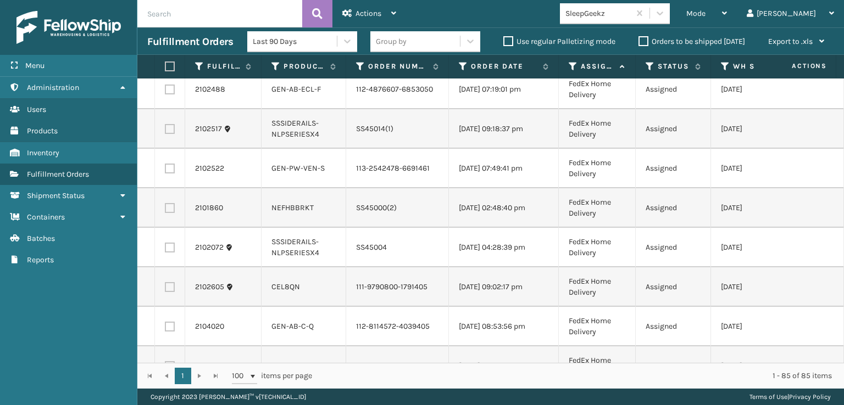
checkbox input "true"
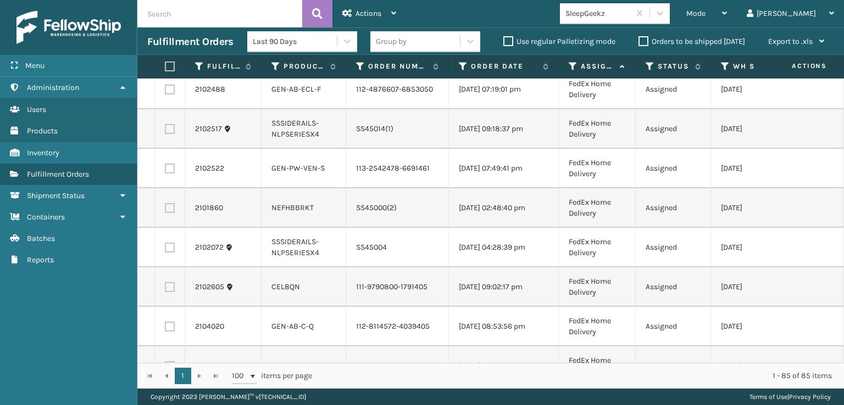
checkbox input "true"
click at [172, 15] on label at bounding box center [170, 10] width 10 height 10
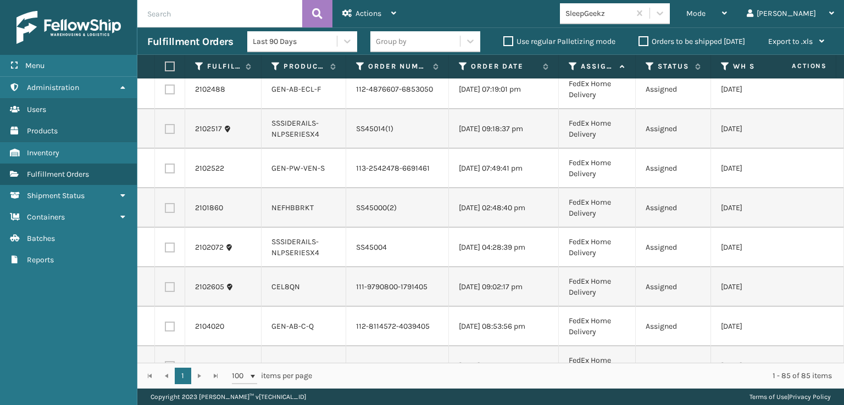
click at [165, 13] on input "checkbox" at bounding box center [165, 8] width 1 height 7
checkbox input "true"
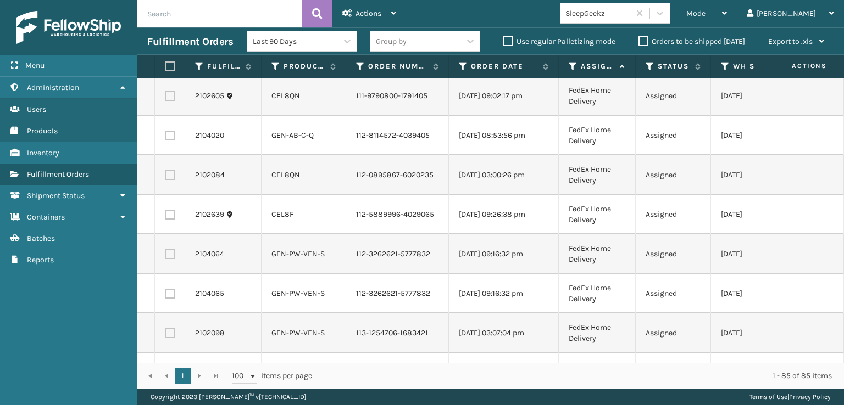
scroll to position [3077, 0]
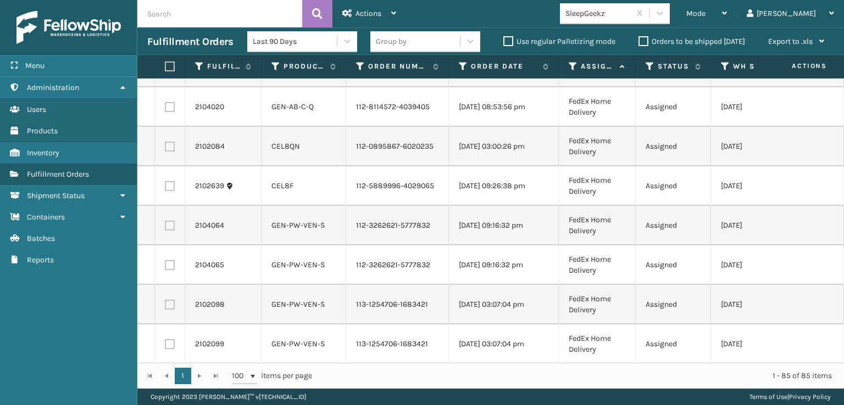
checkbox input "true"
click at [169, 71] on label at bounding box center [170, 67] width 10 height 10
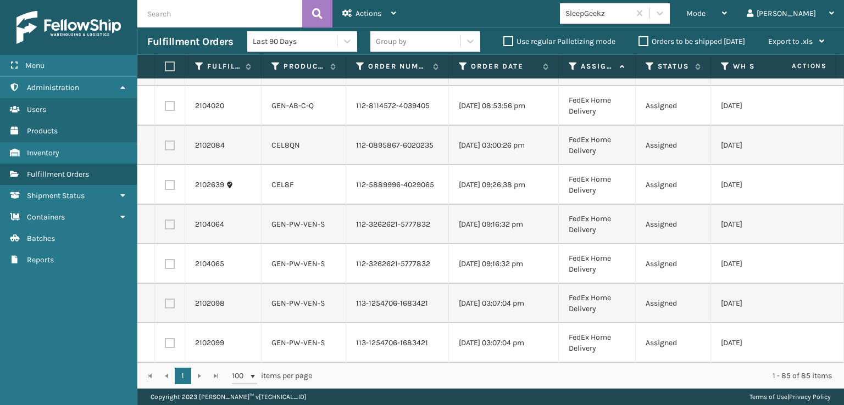
click at [165, 69] on input "checkbox" at bounding box center [165, 65] width 1 height 7
checkbox input "true"
click at [165, 111] on label at bounding box center [170, 106] width 10 height 10
click at [165, 108] on input "checkbox" at bounding box center [165, 104] width 1 height 7
checkbox input "true"
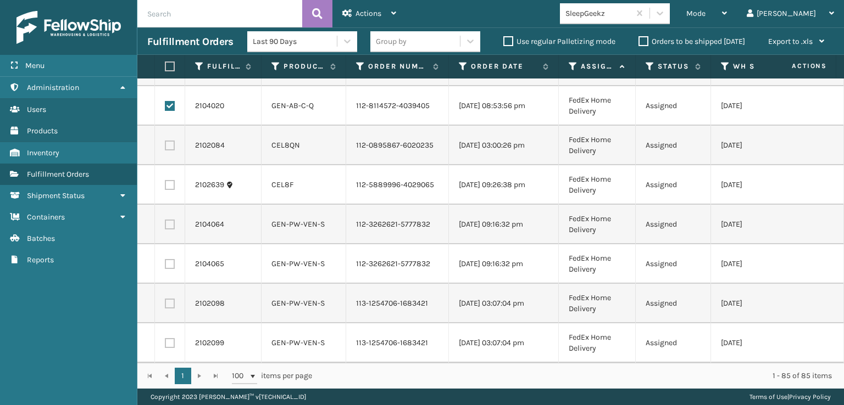
click at [167, 151] on label at bounding box center [170, 146] width 10 height 10
click at [165, 148] on input "checkbox" at bounding box center [165, 144] width 1 height 7
checkbox input "true"
click at [168, 180] on label at bounding box center [170, 185] width 10 height 10
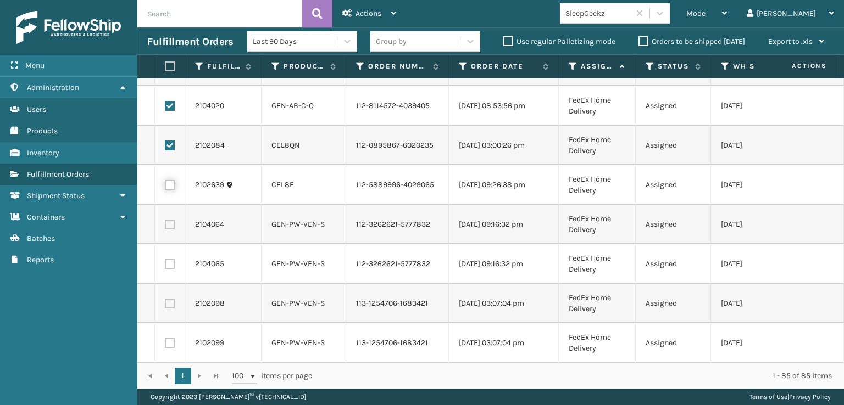
click at [165, 180] on input "checkbox" at bounding box center [165, 183] width 1 height 7
checkbox input "true"
click at [358, 12] on span "Actions" at bounding box center [368, 13] width 26 height 9
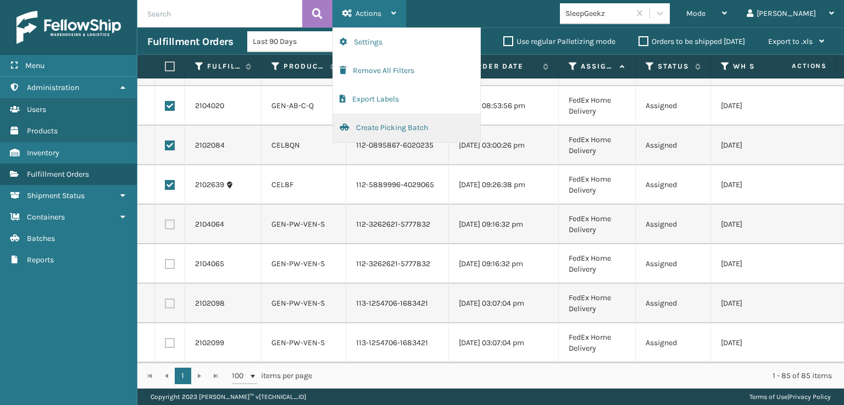
click at [388, 130] on button "Create Picking Batch" at bounding box center [406, 128] width 147 height 29
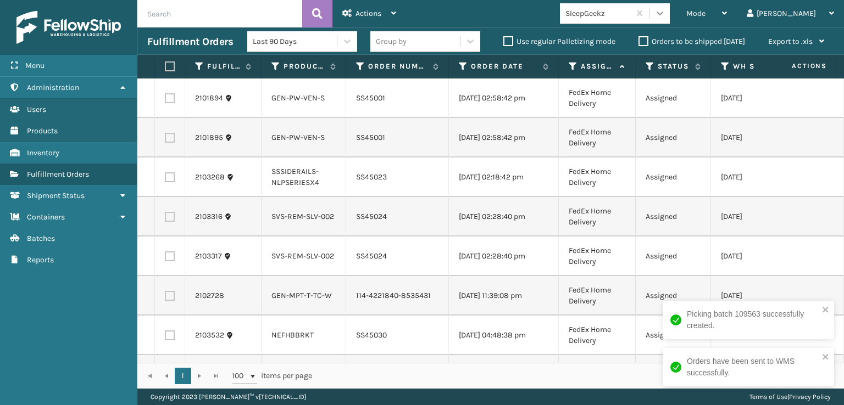
click at [670, 13] on div at bounding box center [660, 13] width 20 height 20
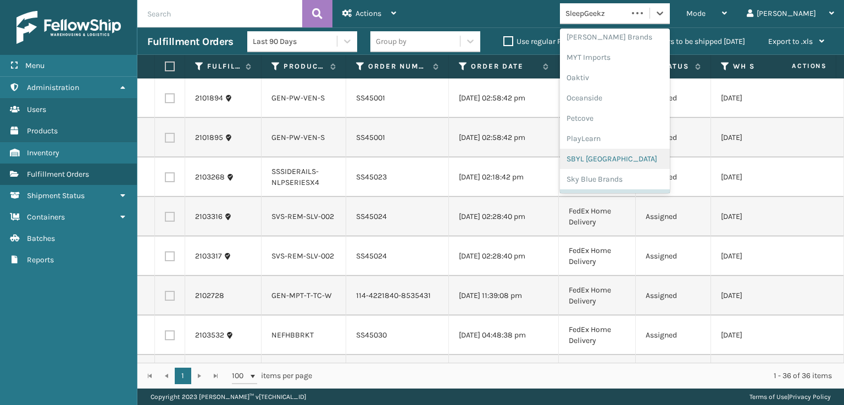
scroll to position [551, 0]
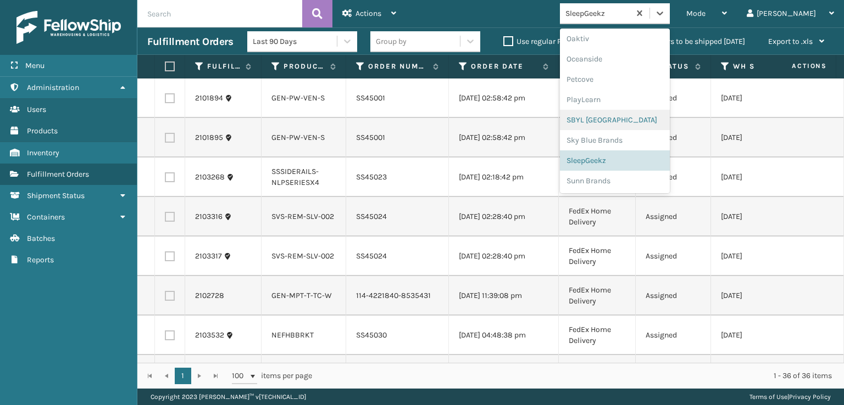
click at [641, 119] on div "SBYL [GEOGRAPHIC_DATA]" at bounding box center [615, 120] width 110 height 20
